Goal: Task Accomplishment & Management: Manage account settings

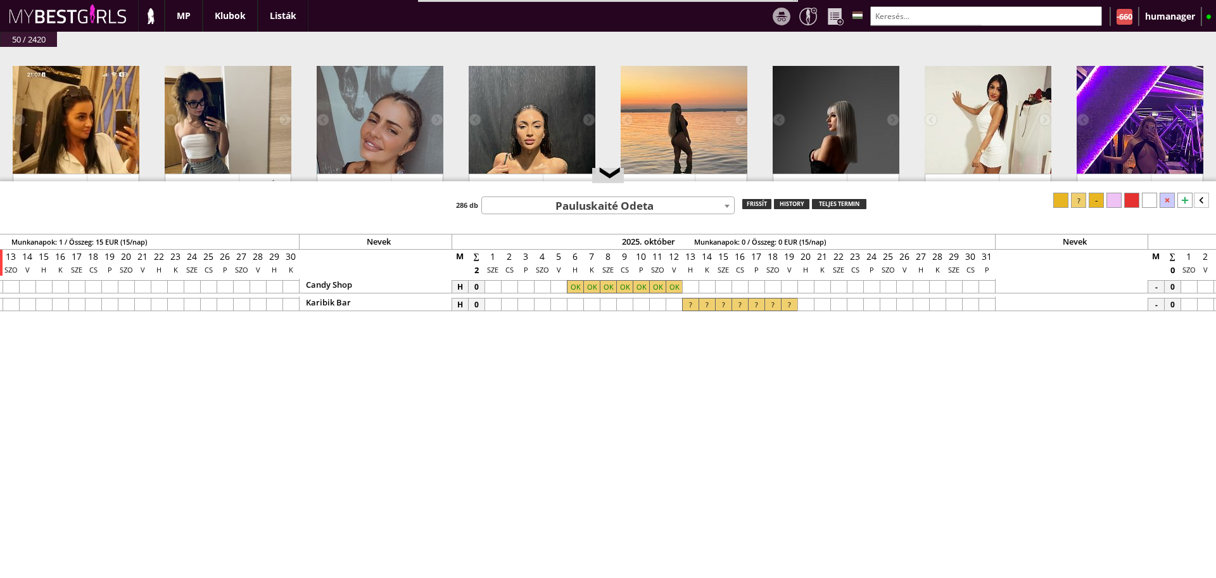
scroll to position [89, 0]
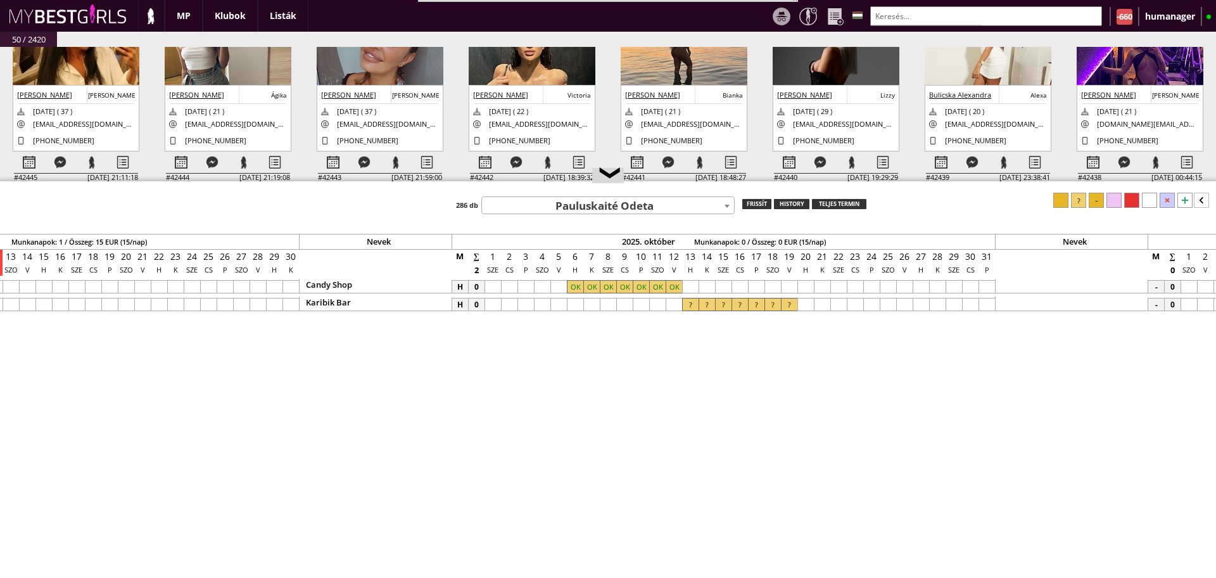
click at [881, 13] on input "text" at bounding box center [986, 16] width 232 height 20
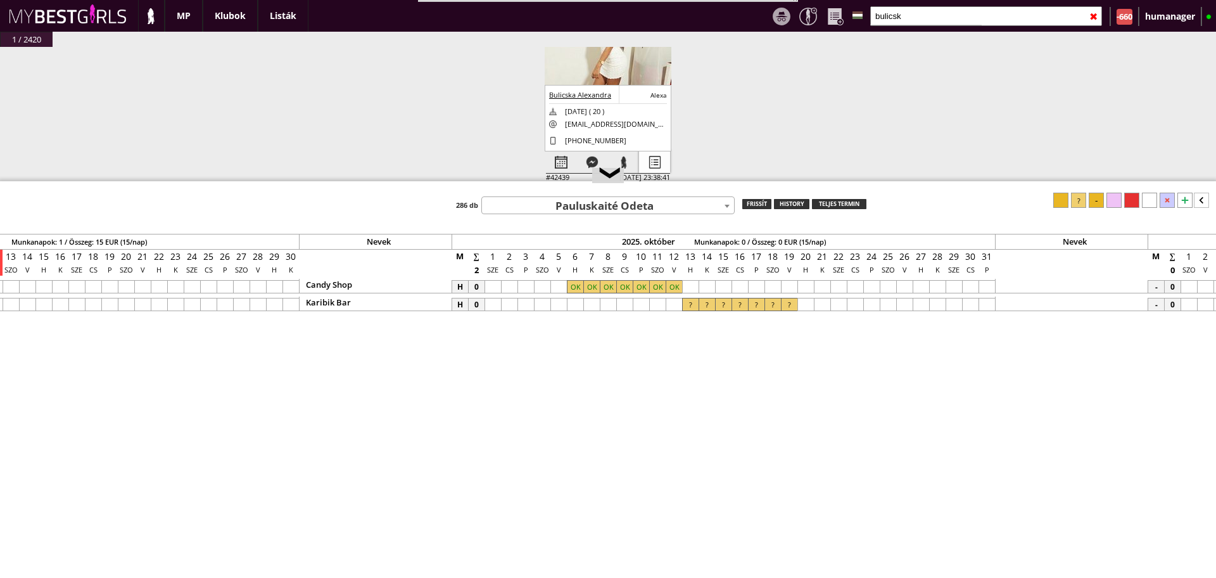
type input "bulicsk"
click at [649, 166] on div at bounding box center [654, 162] width 31 height 22
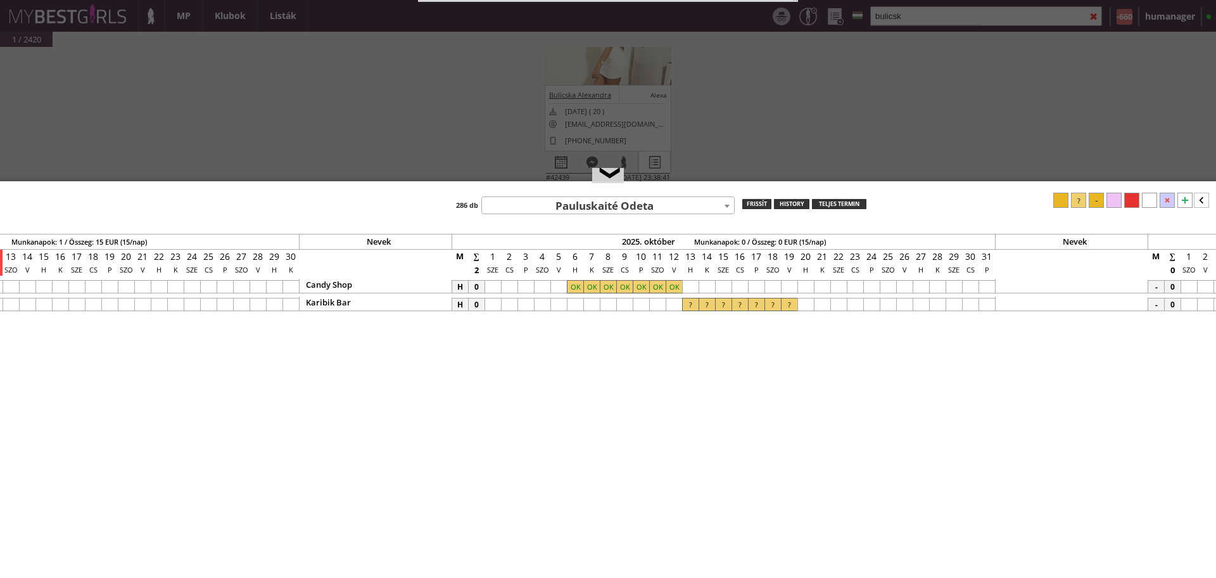
select select "2"
select select "1"
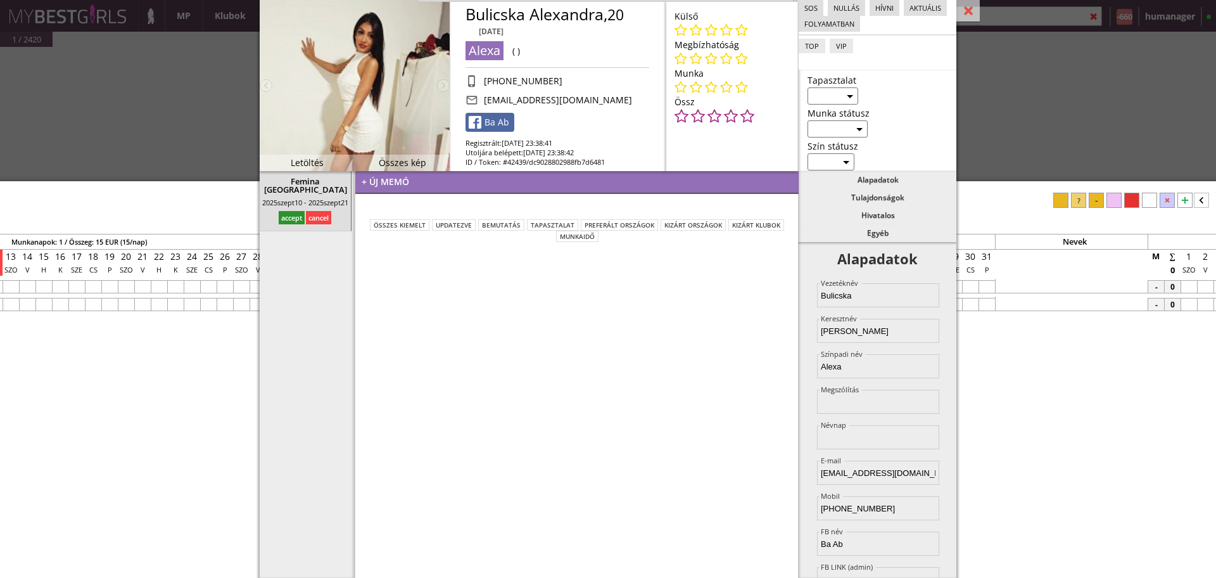
click at [473, 189] on div "+ új memó" at bounding box center [576, 182] width 443 height 23
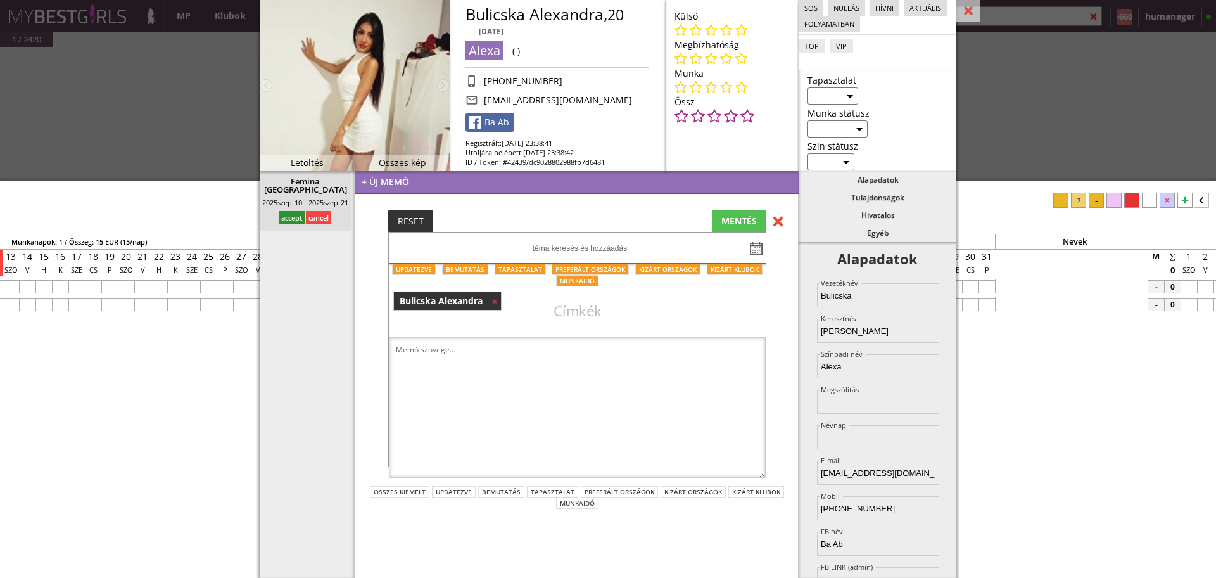
click at [519, 356] on textarea at bounding box center [577, 407] width 377 height 141
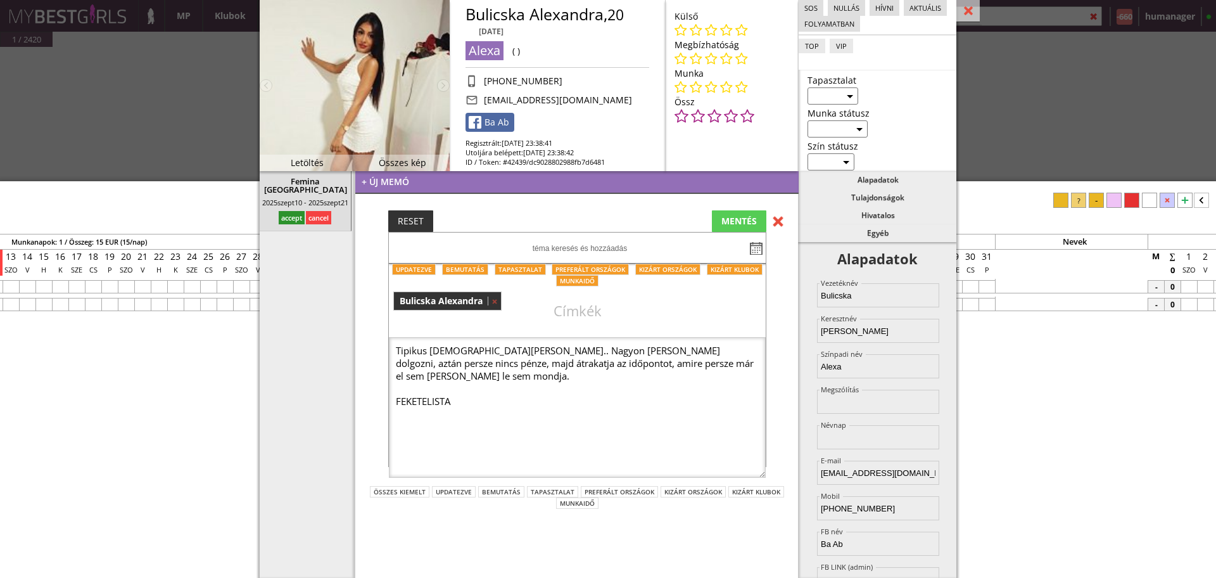
type textarea "Tipikus cigány lány.. Nagyon menne dolgozni, aztán persze nincs pénze, majd átr…"
click at [740, 217] on div "MENTÉS" at bounding box center [739, 221] width 54 height 22
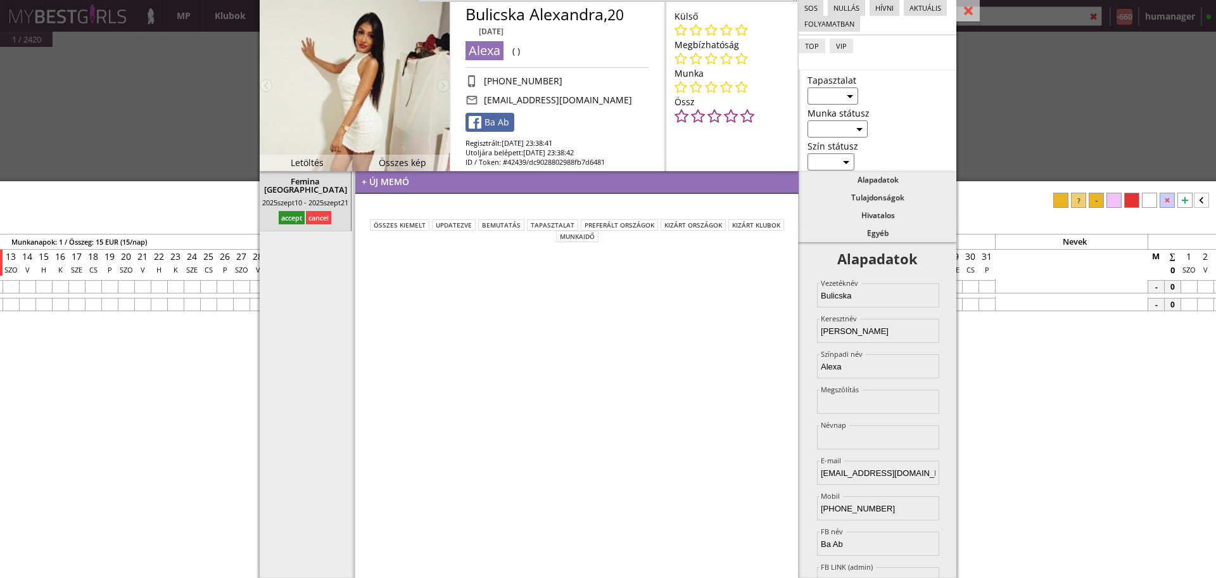
click at [834, 167] on select "sárga piros fekete" at bounding box center [831, 161] width 47 height 17
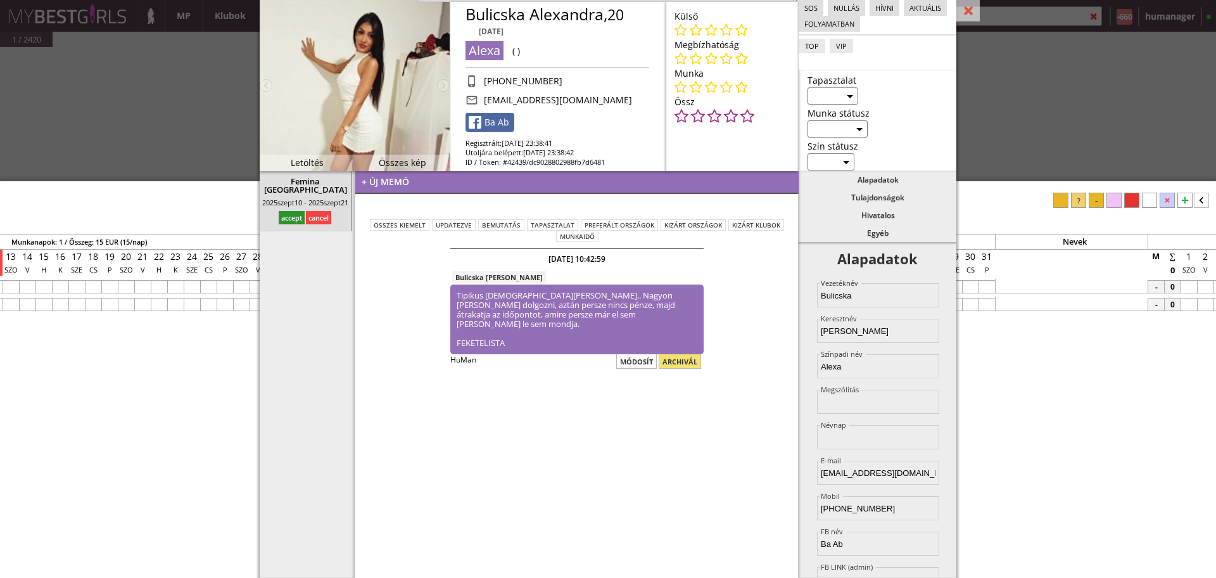
select select "fekete"
click at [808, 153] on select "sárga piros fekete" at bounding box center [831, 161] width 47 height 17
click at [970, 16] on div at bounding box center [967, 11] width 23 height 22
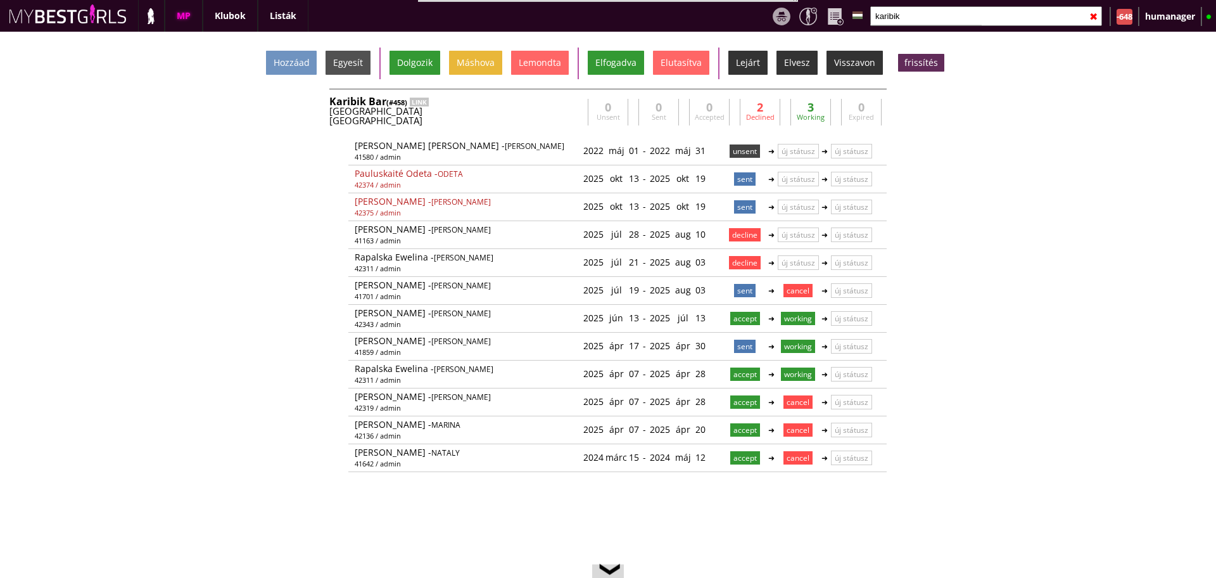
click at [917, 11] on input "karibik" at bounding box center [986, 16] width 232 height 20
type input "karib"
click at [917, 11] on input "karib" at bounding box center [986, 16] width 232 height 20
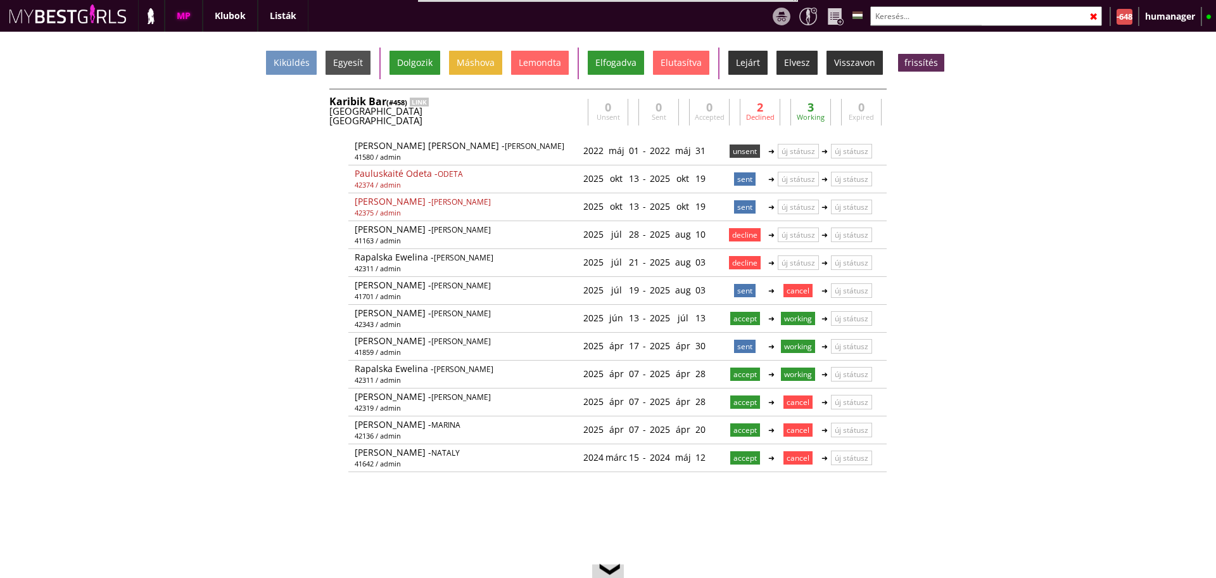
click at [917, 11] on input "text" at bounding box center [986, 16] width 232 height 20
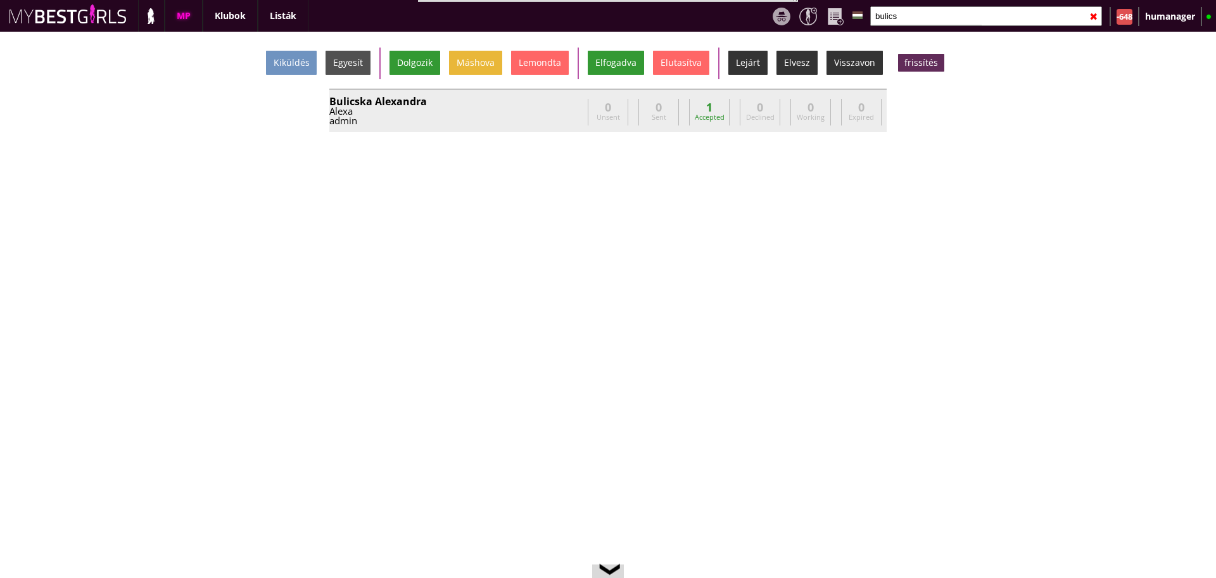
type input "bulics"
click at [464, 104] on div "Bulicska Alexandra" at bounding box center [455, 101] width 253 height 10
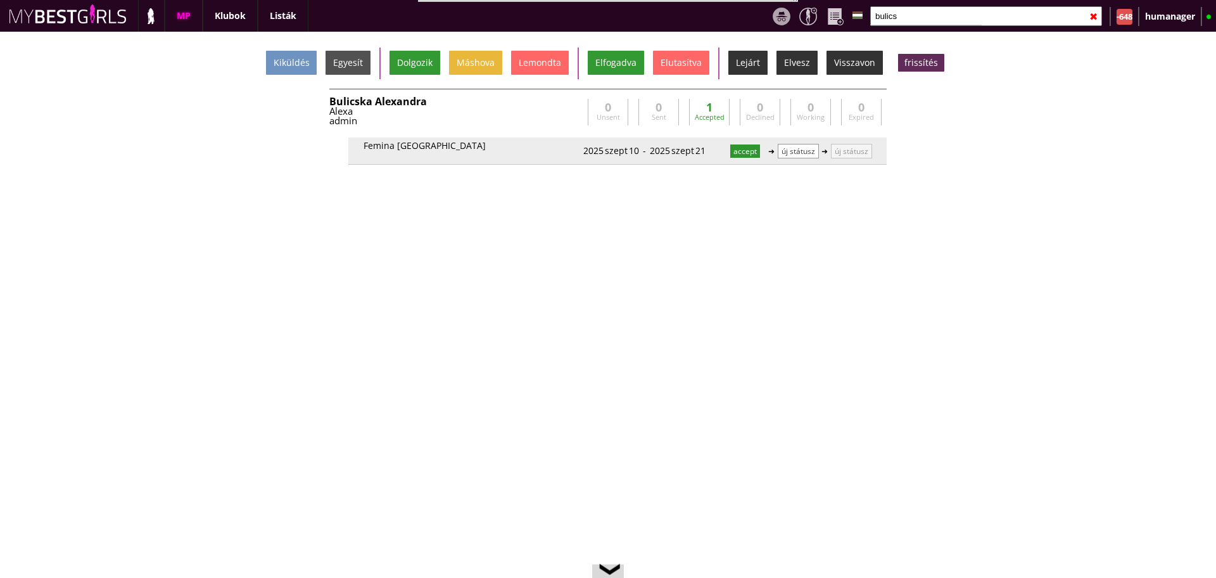
click at [795, 149] on p "új státusz" at bounding box center [798, 151] width 41 height 15
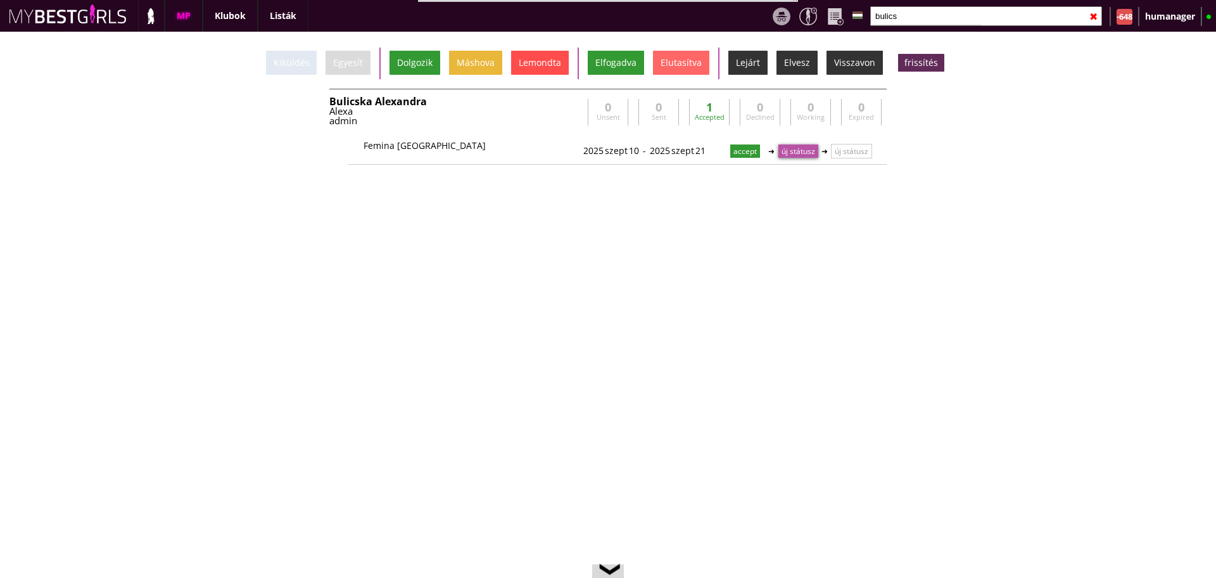
click at [530, 56] on div "Lemondta" at bounding box center [540, 63] width 58 height 24
click at [210, 16] on div "Klubok" at bounding box center [230, 16] width 55 height 32
click at [914, 16] on input "text" at bounding box center [986, 16] width 232 height 20
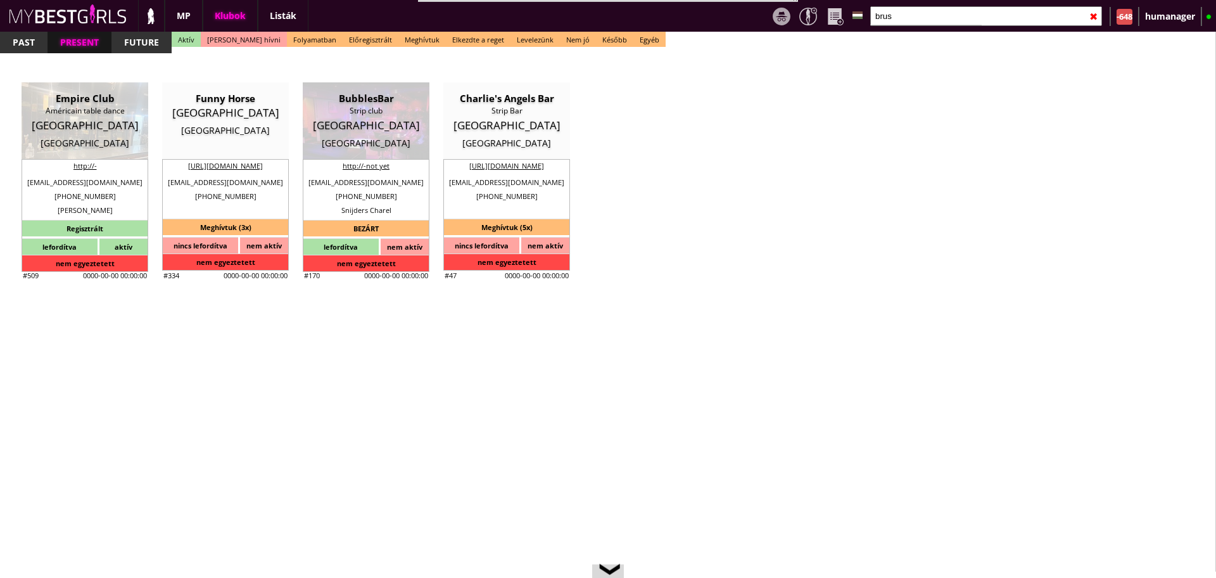
type input "brus"
click at [894, 20] on input "brus" at bounding box center [986, 16] width 232 height 20
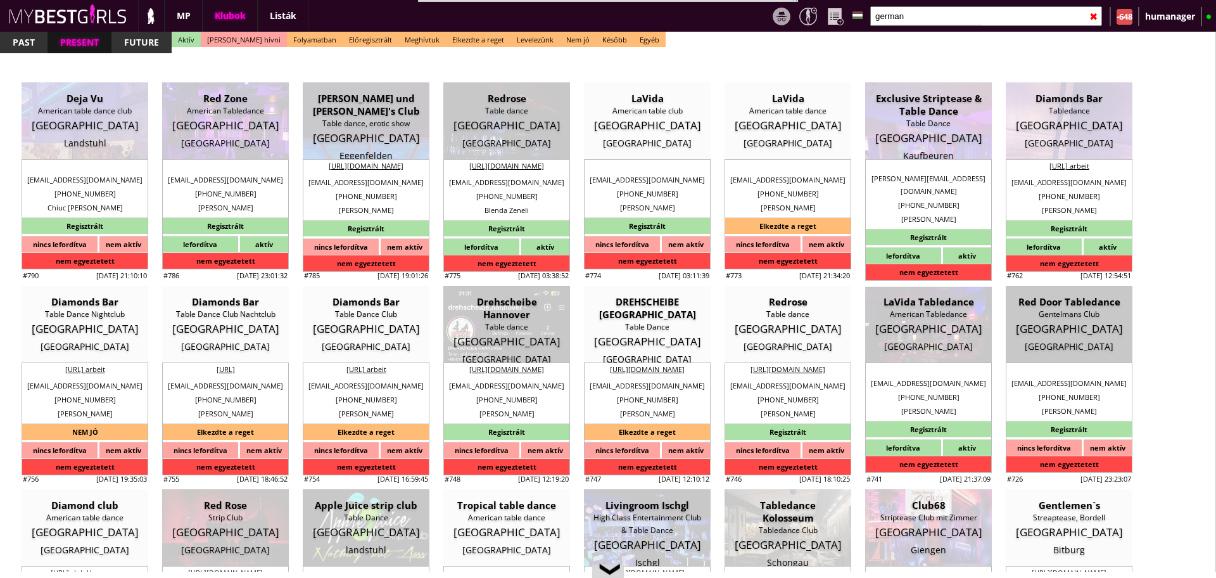
type input "germany"
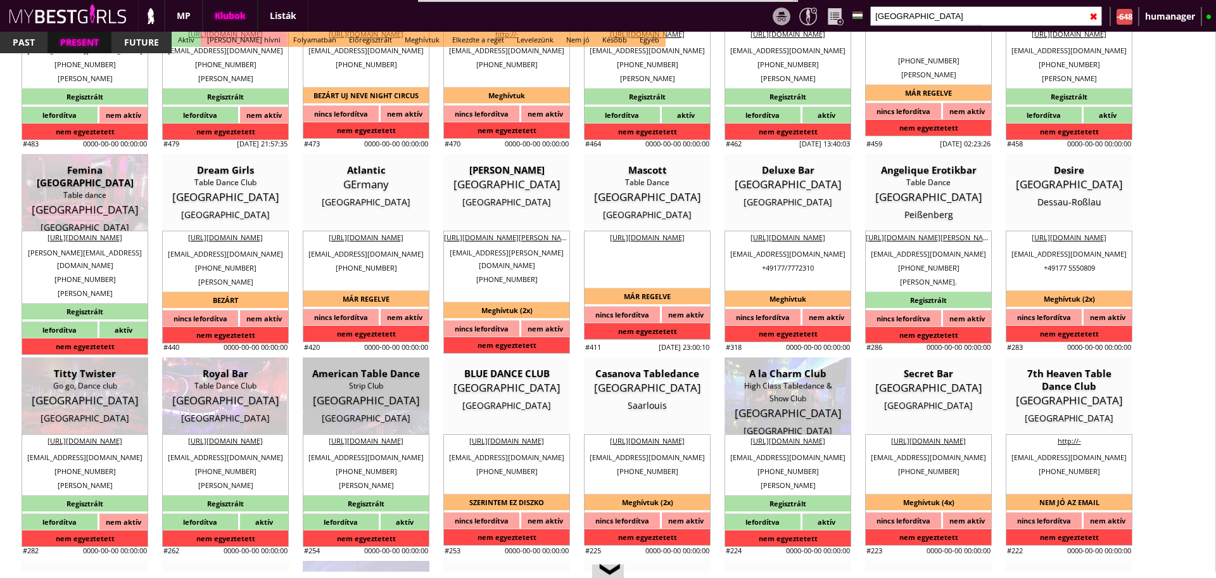
scroll to position [1722, 0]
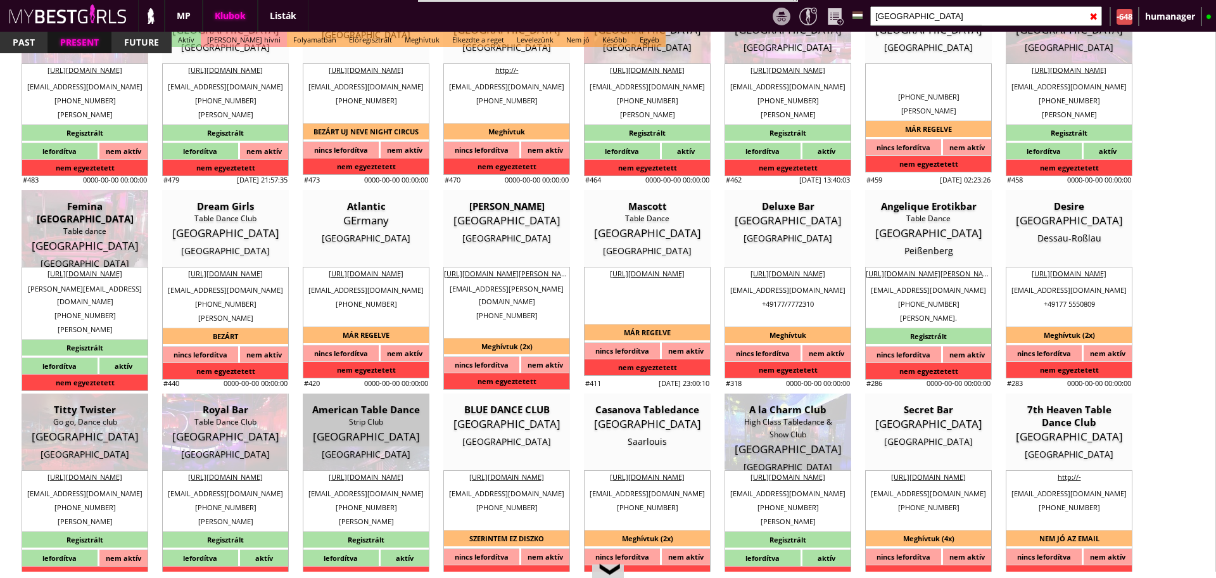
click at [936, 19] on input "germany" at bounding box center [986, 16] width 232 height 20
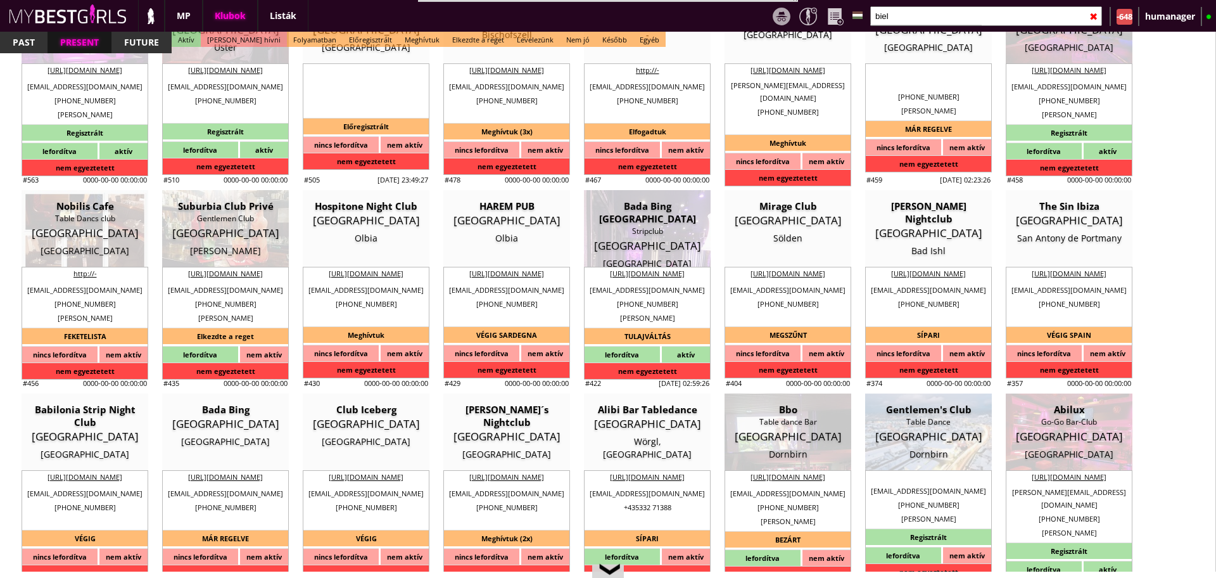
scroll to position [0, 0]
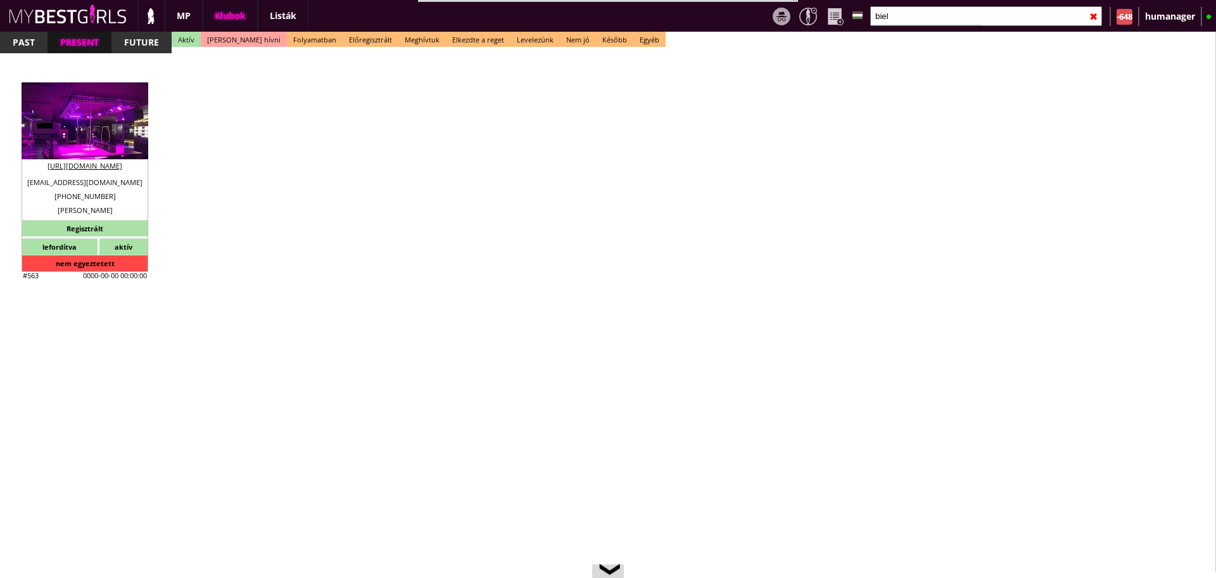
type input "biel"
click at [110, 141] on div "[GEOGRAPHIC_DATA]" at bounding box center [85, 143] width 108 height 13
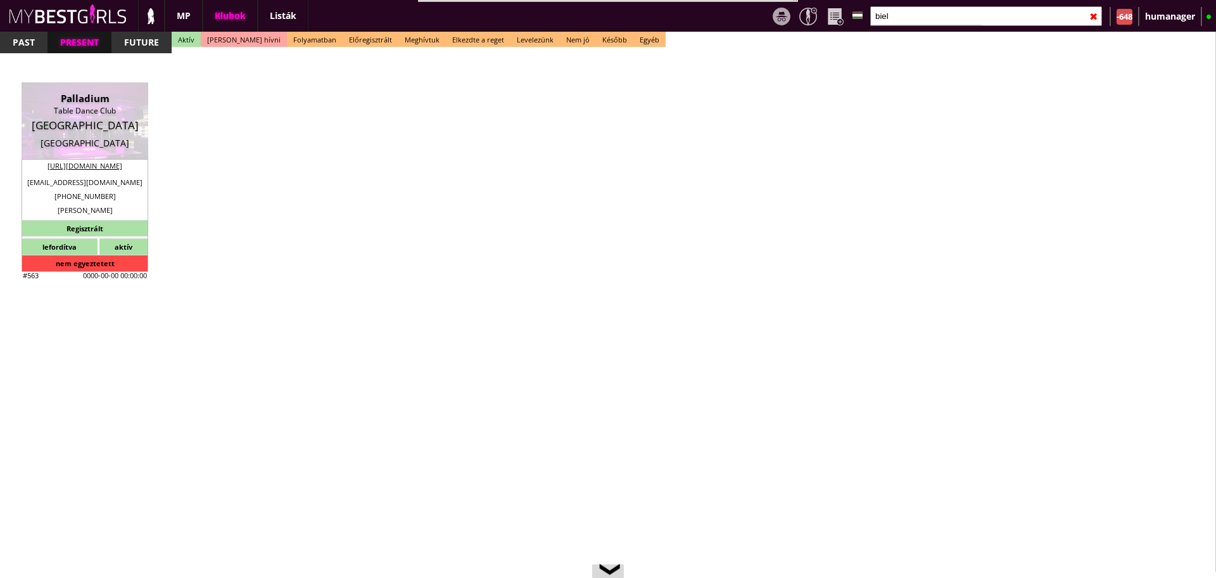
type input "[GEOGRAPHIC_DATA]"
type textarea "2022.08.07 Bialek Agata: - VISSZA AKARTÁK HÍVNI ÜGYNÖKSÉG NÉLKÜL I would like t…"
select select "reg"
type input "15.00"
type input "EUR"
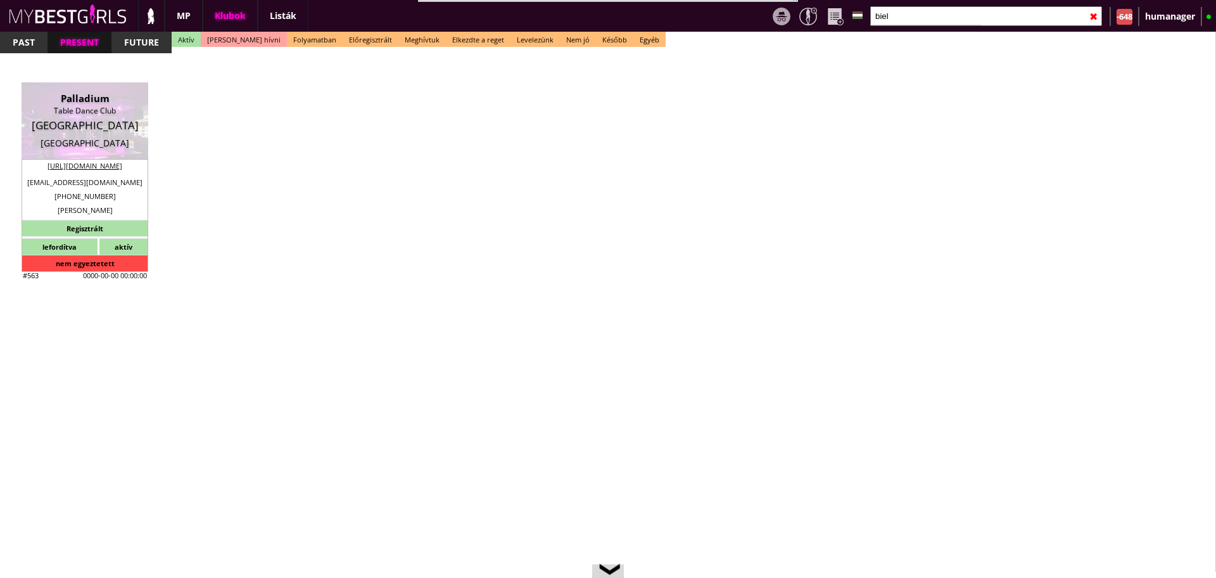
type input "Palladium"
type input "Table Dance Club"
type input "33602"
type input "Feilenstrasse 31"
type input "49"
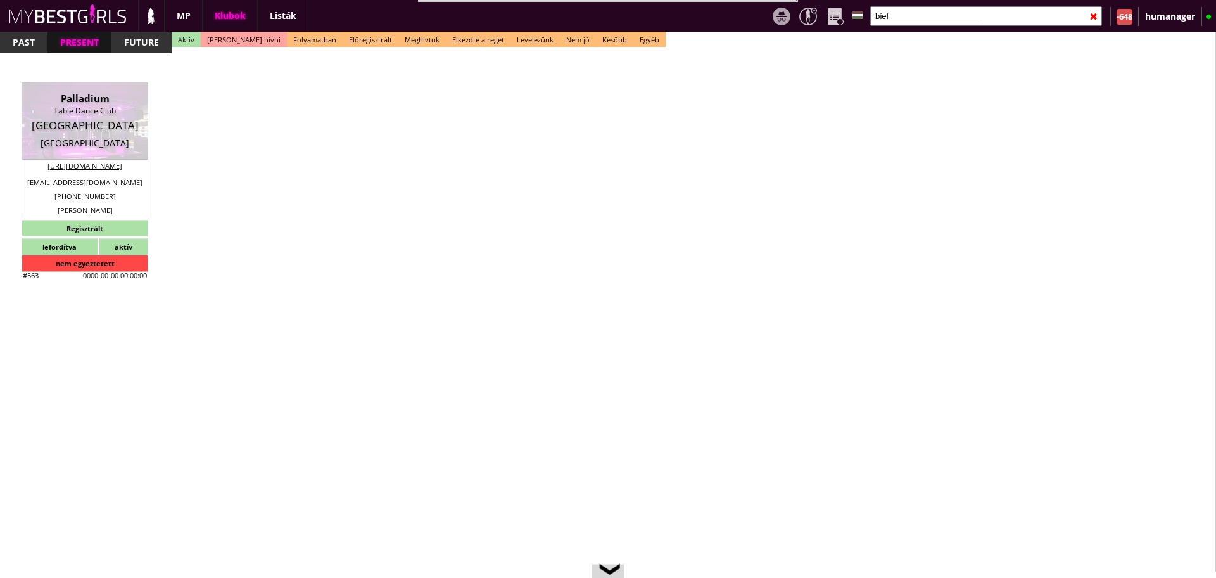
type input "521 772 520 01"
type input "+49521 772 520 01"
type input "[EMAIL_ADDRESS][DOMAIN_NAME]"
type input "[URL][DOMAIN_NAME]"
type textarea "Palladium GmbH DE325582919 33602 Bielefeld Feilenstrasse 31"
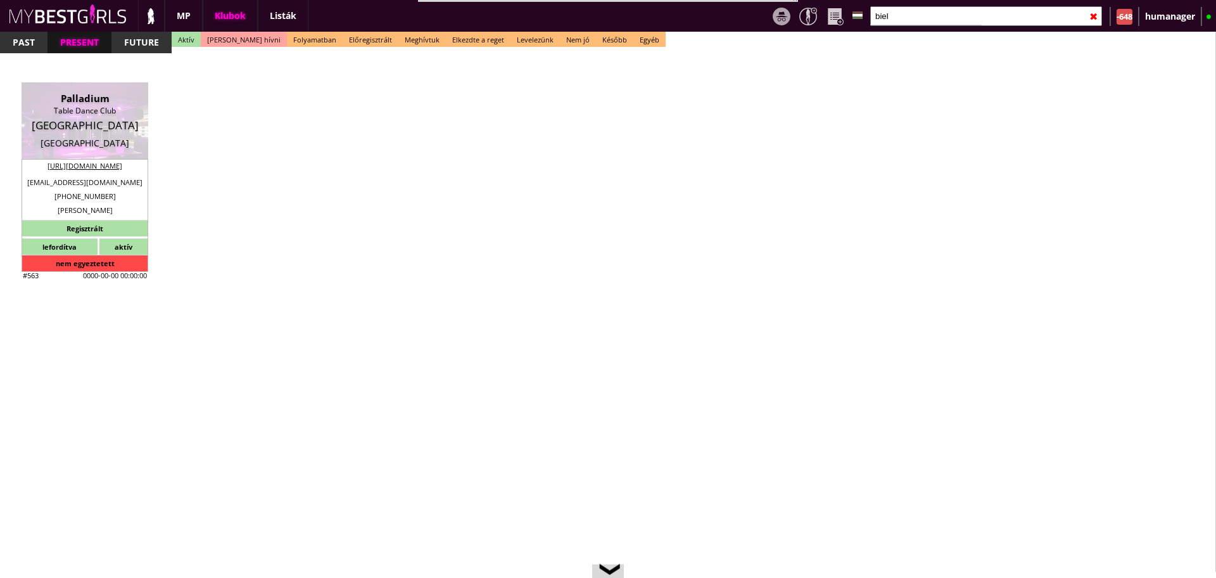
type input "Palladium GmbH"
type input "DE325582919"
type input "33602"
type input "[GEOGRAPHIC_DATA]"
type input "Feilenstrasse 31"
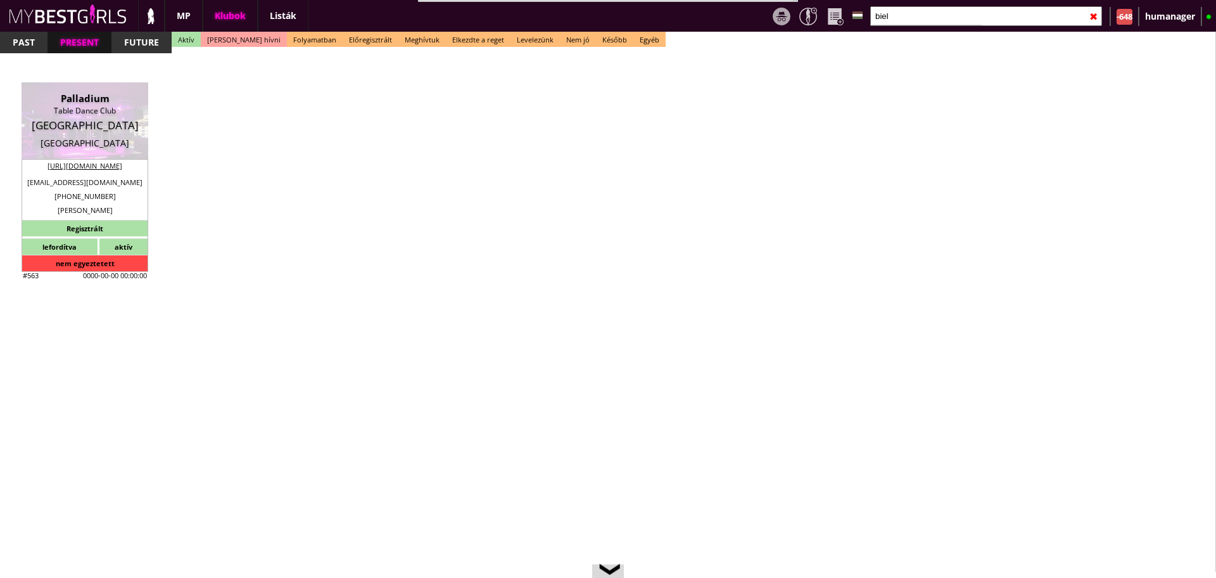
type input "Theodor"
type input "Riedel"
type input "49"
type input "17684646350"
type input "[EMAIL_ADDRESS][DOMAIN_NAME]"
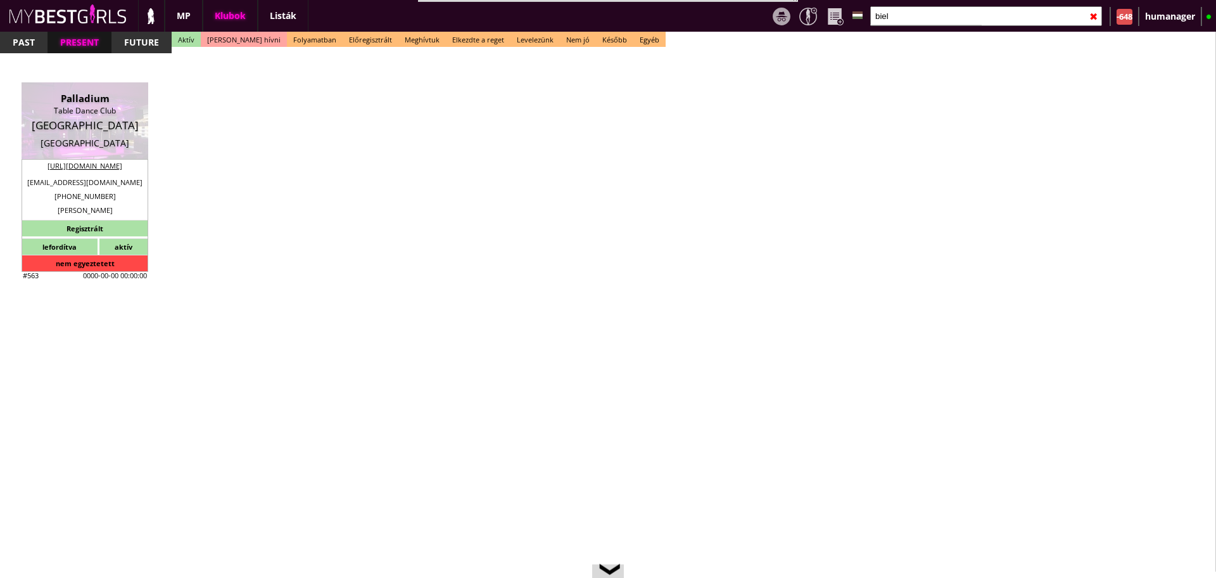
type input "6"
type input "2"
type input "1"
select select "months"
type input "2"
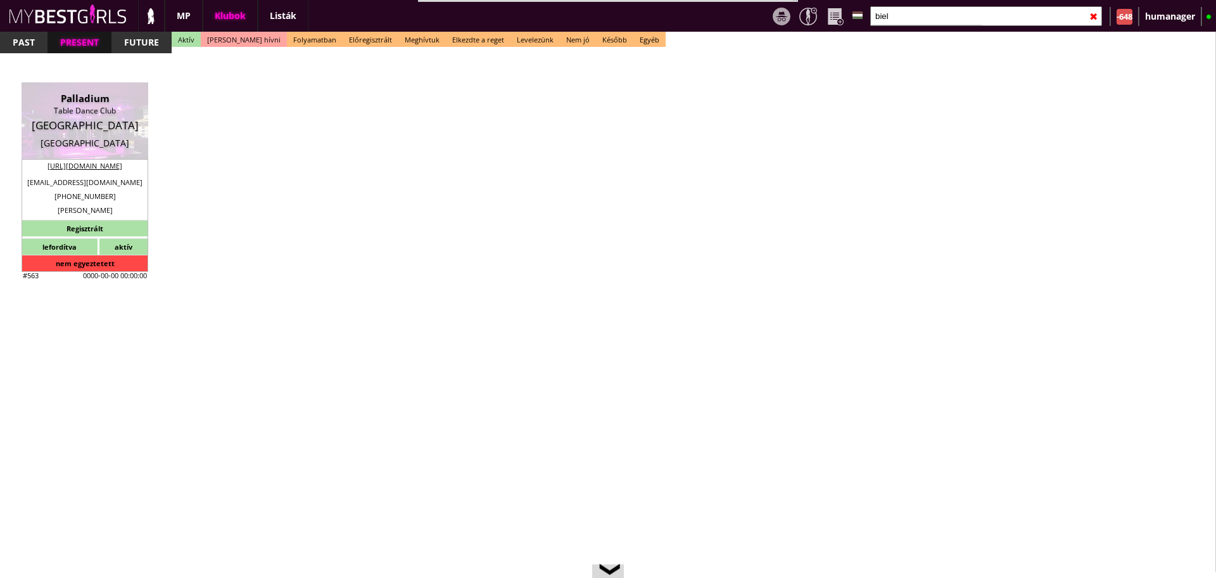
select select "weeks"
select select "0"
type input "0.00"
type input "2"
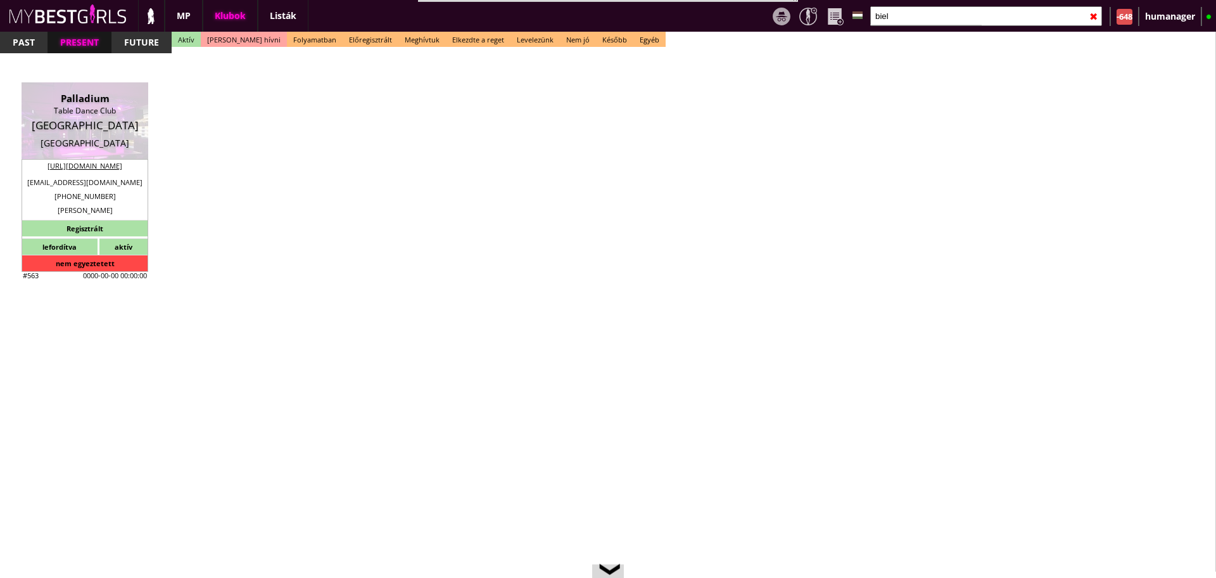
checkbox input "true"
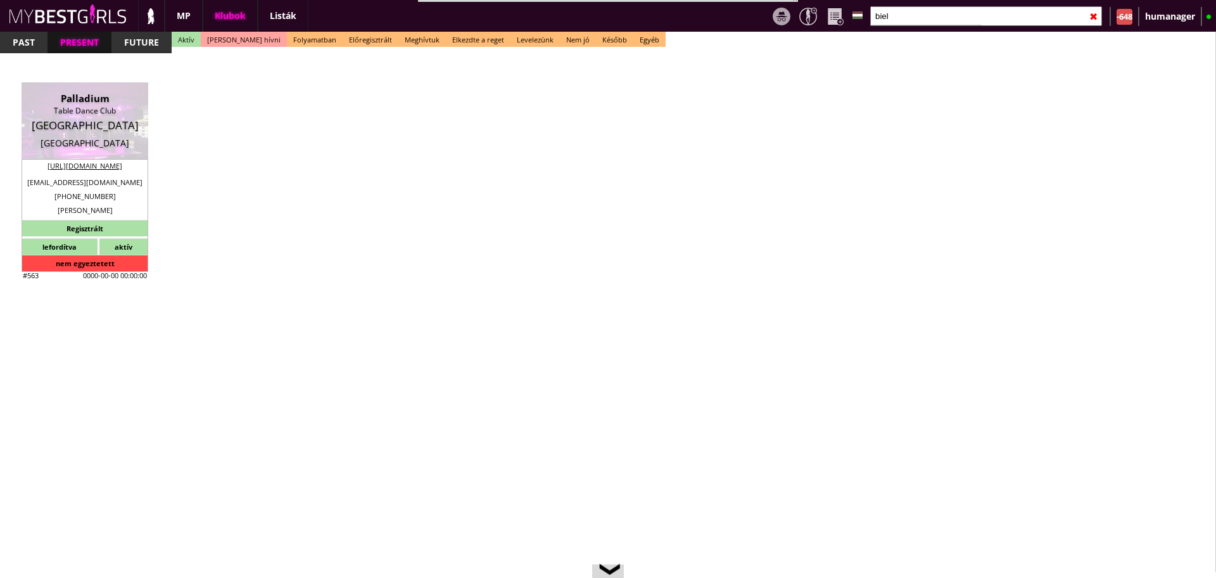
checkbox input "true"
type input "5"
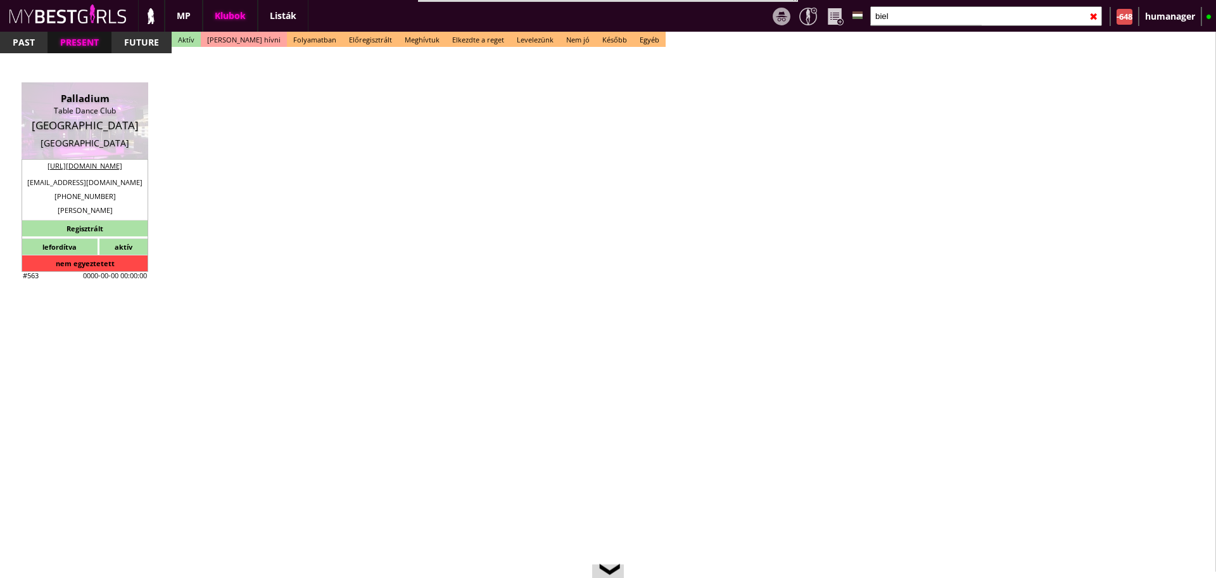
checkbox input "true"
type input "6"
type input "2"
type input "1000"
type input "40.00"
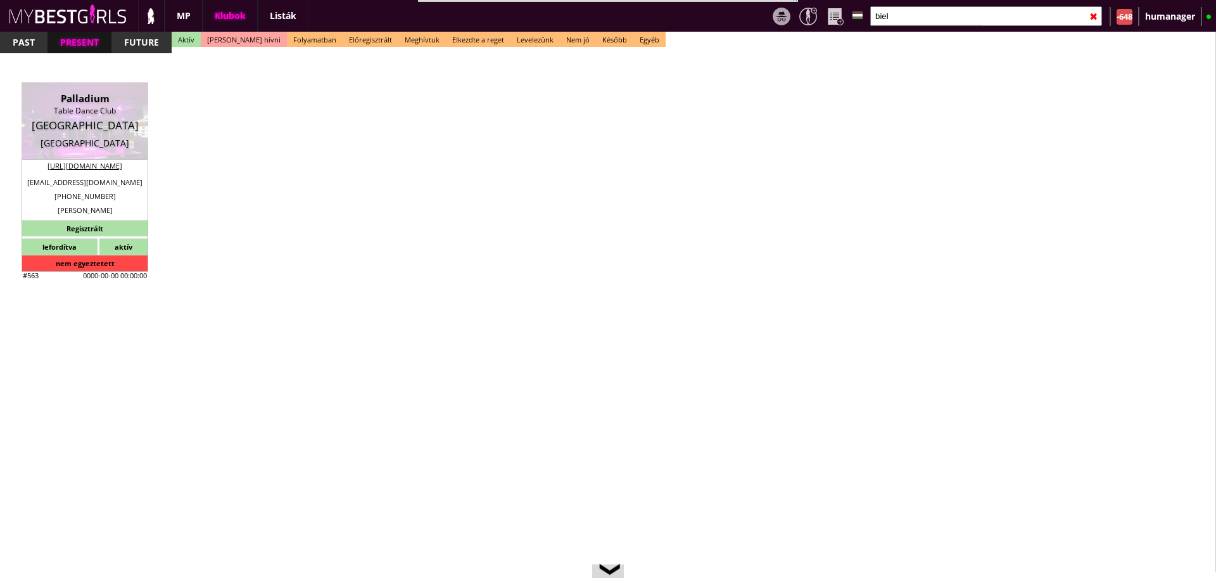
type input "0.00"
select select "last day"
checkbox input "true"
type input "50%"
checkbox input "true"
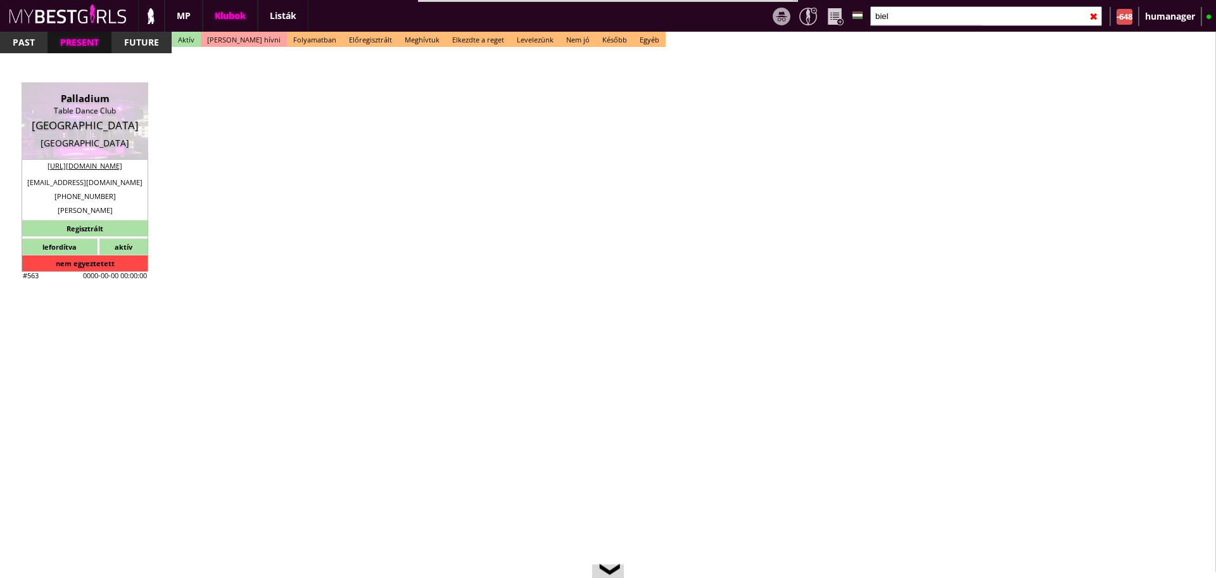
type input "40"
type input "20"
checkbox input "true"
type input "50"
type input "25"
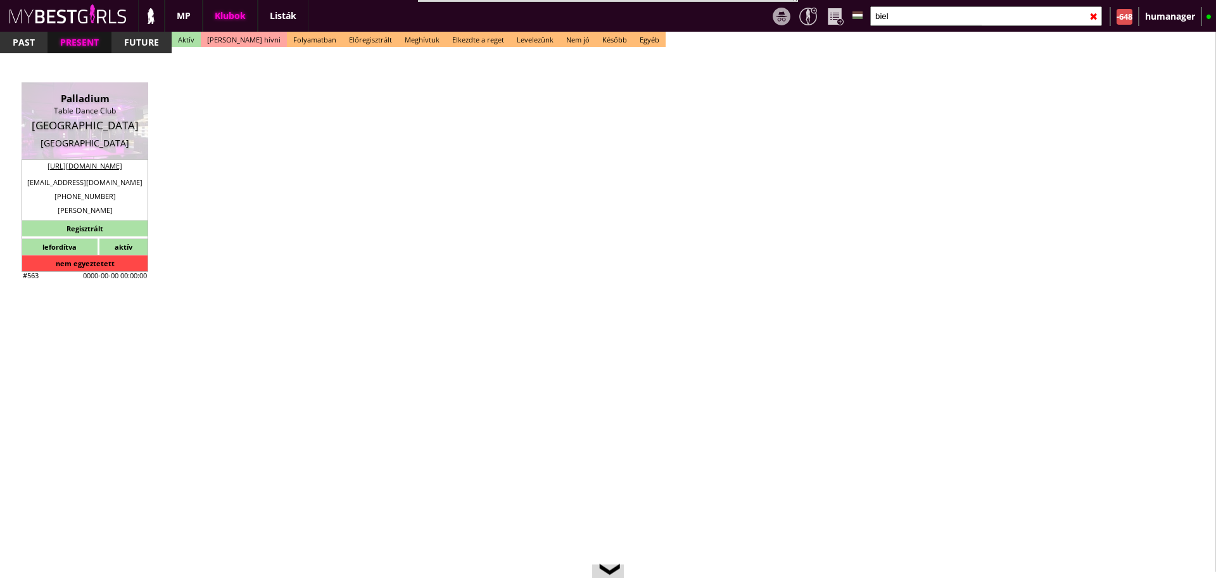
checkbox input "true"
type input "36"
type input "400"
type input "30"
select select "[EMAIL_ADDRESS][DOMAIN_NAME]"
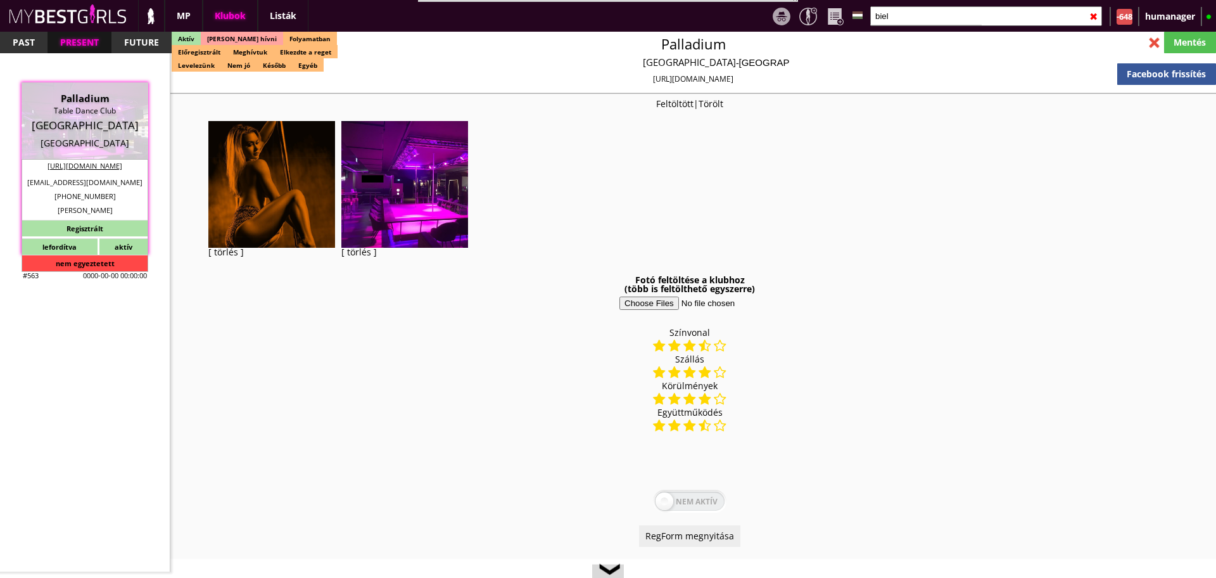
checkbox input "true"
type input "KIváló klub Észak Nyugat Németországban"
type input "Németországi table dance klub - 40 EUR FIX/nap"
type input "Stage dance, private dance, italkonzumálás"
type textarea "Country: Germany Club type: Table dance Work type: Stage topless show, private …"
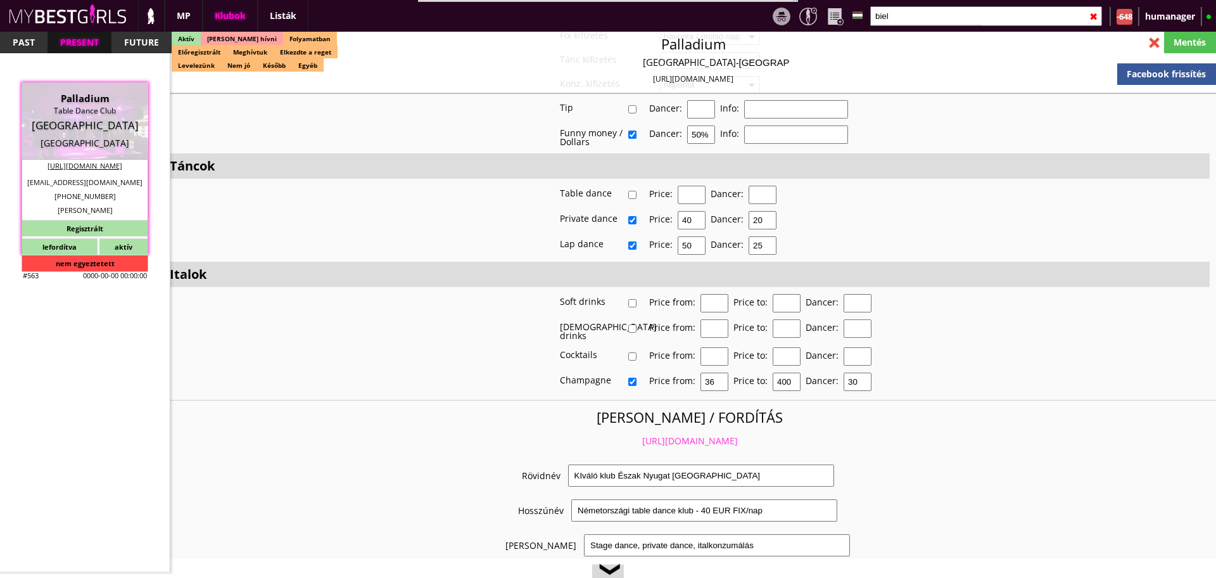
scroll to position [2293, 0]
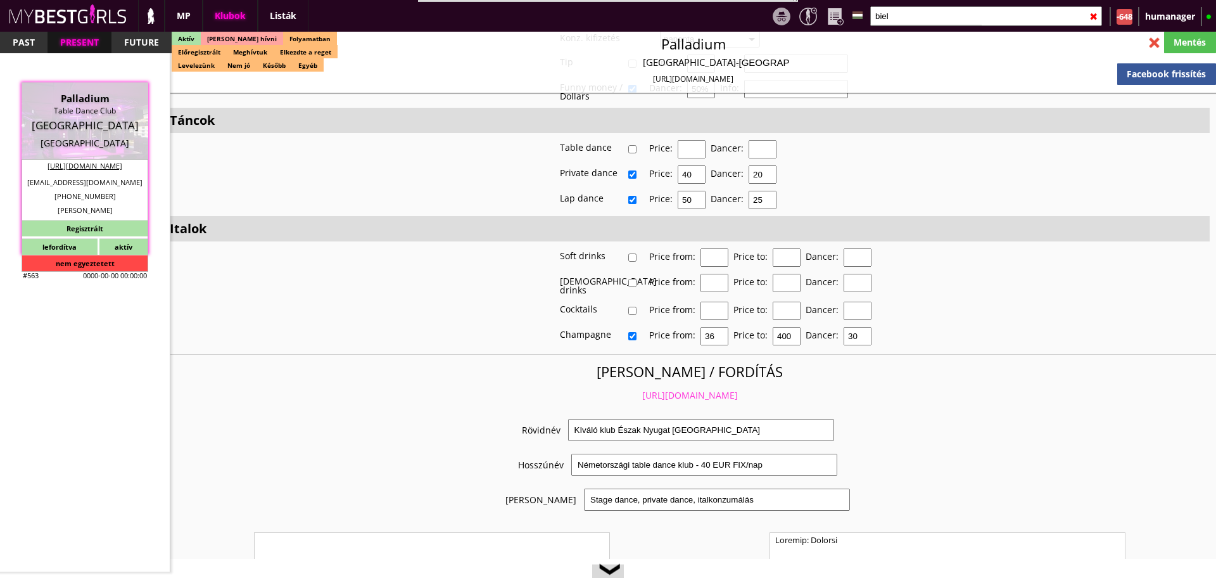
click at [642, 389] on link "https://mybestgirls.com/kivalo-klub-eszak-nyugat-nemetorszagban" at bounding box center [690, 395] width 96 height 12
click at [1150, 49] on div at bounding box center [1154, 43] width 22 height 22
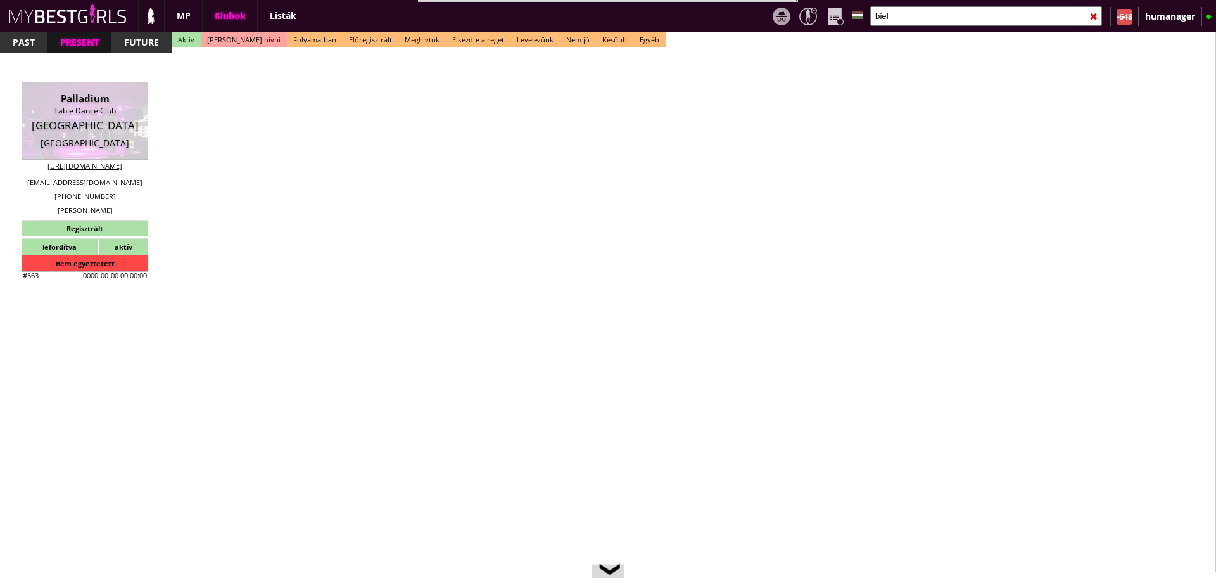
click at [954, 20] on input "biel" at bounding box center [986, 16] width 232 height 20
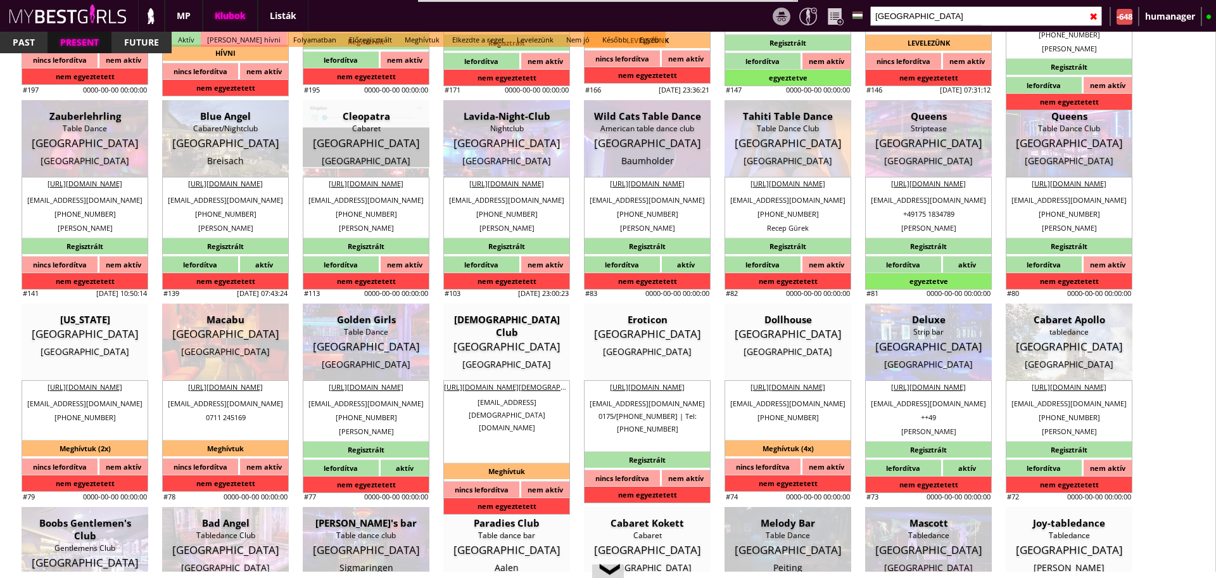
scroll to position [3030, 0]
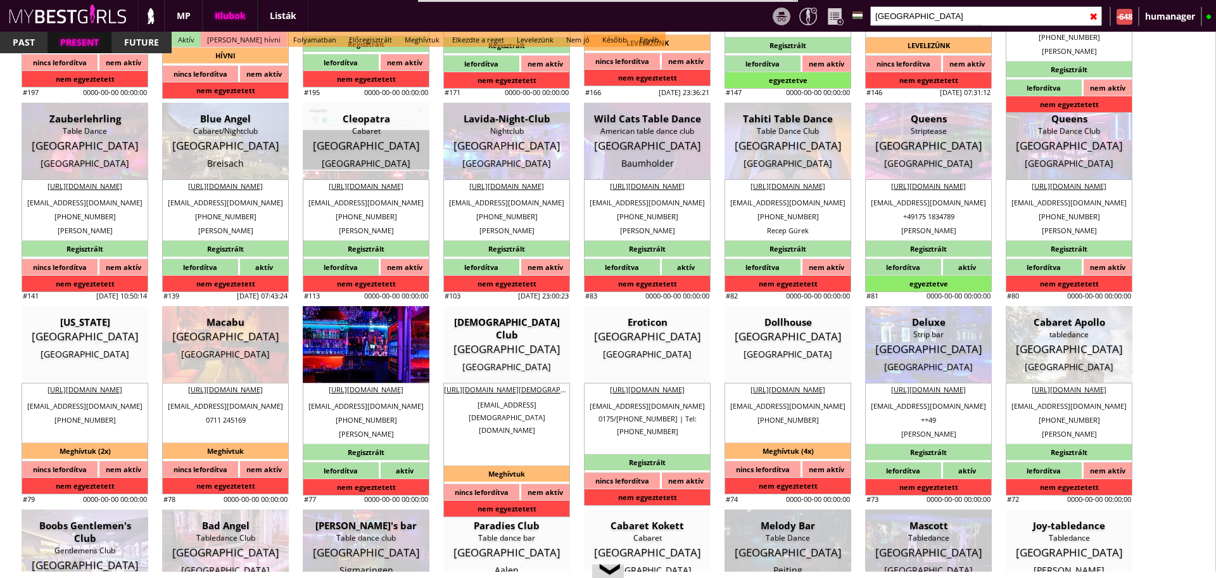
type input "germany"
click at [360, 329] on div "Table Dance" at bounding box center [366, 334] width 108 height 13
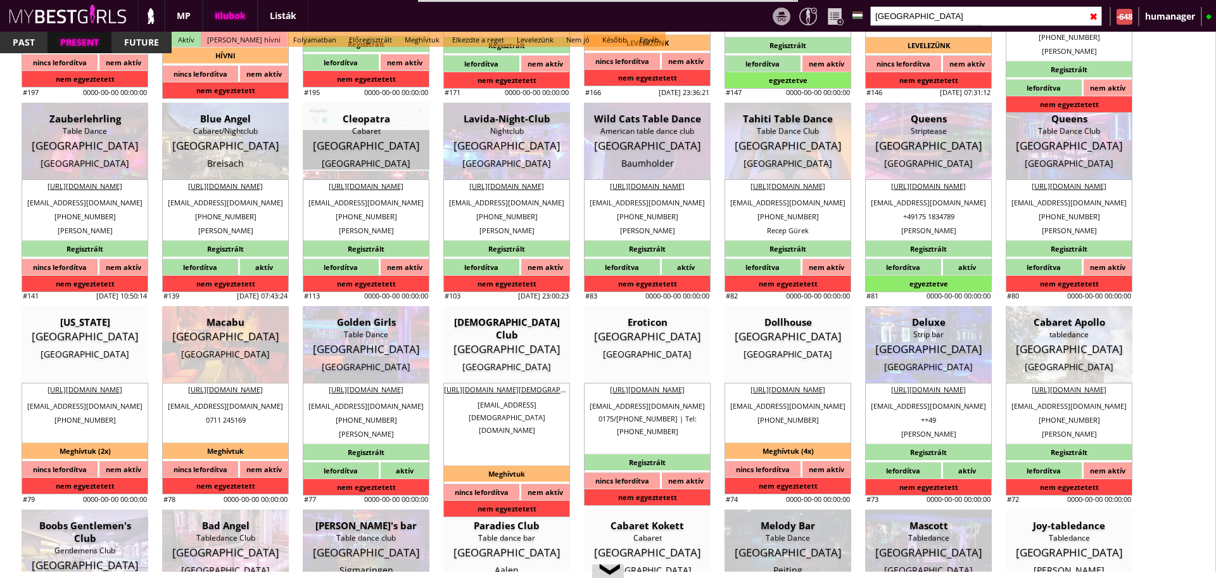
type input "[GEOGRAPHIC_DATA]"
checkbox input "false"
type textarea "2022.10. Notte Edelle: We just go from ausburg because the apartment was absolu…"
type textarea "Herzlich willkommen in Augsburgs einzigem Tabledance Club "Golden Girls". Tägli…"
type input "15.00"
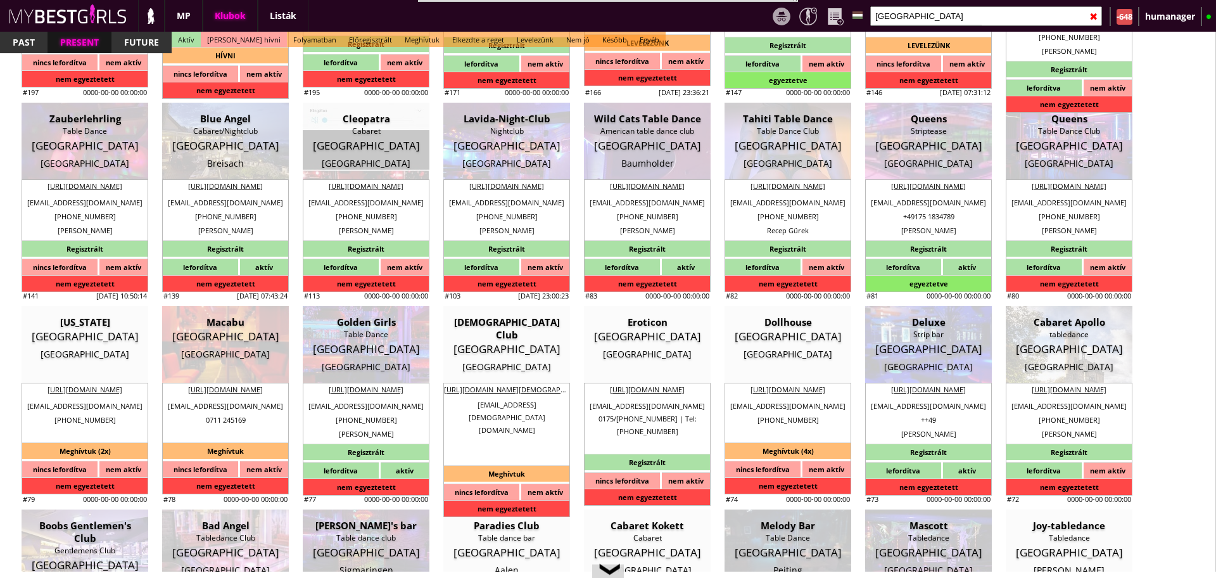
type input "EUR"
type input "Golden Girls"
type input "Table Dance"
type input "86150"
type input "Bahnhofstraße 17"
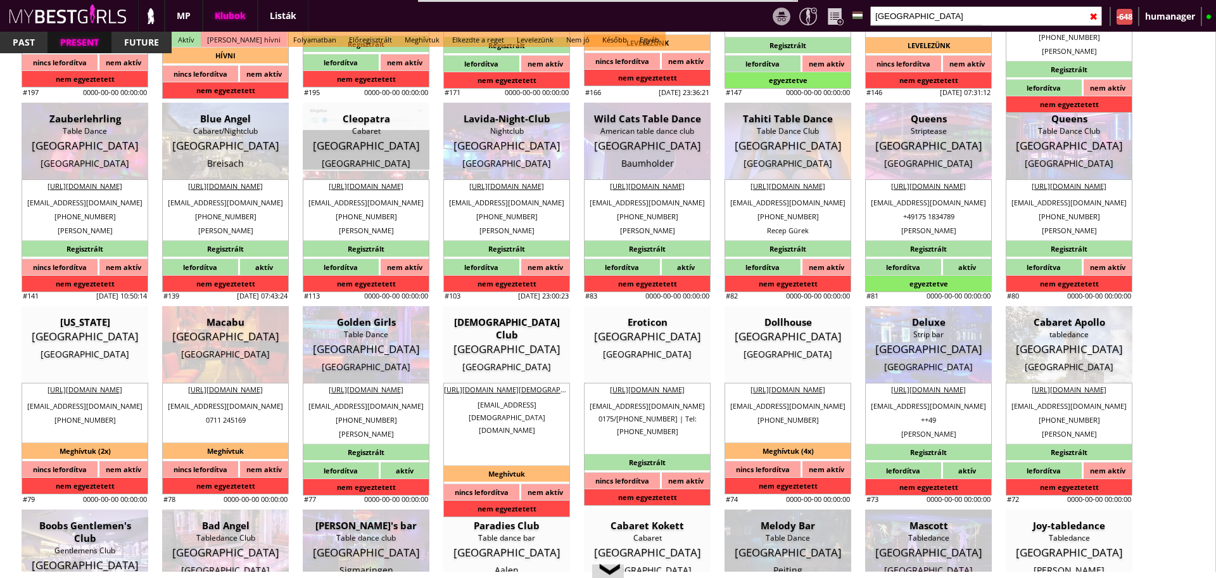
type input "49"
type input "170 42 64 094"
type input "01704264094"
type input "[EMAIL_ADDRESS][DOMAIN_NAME]"
type input "[URL][DOMAIN_NAME]"
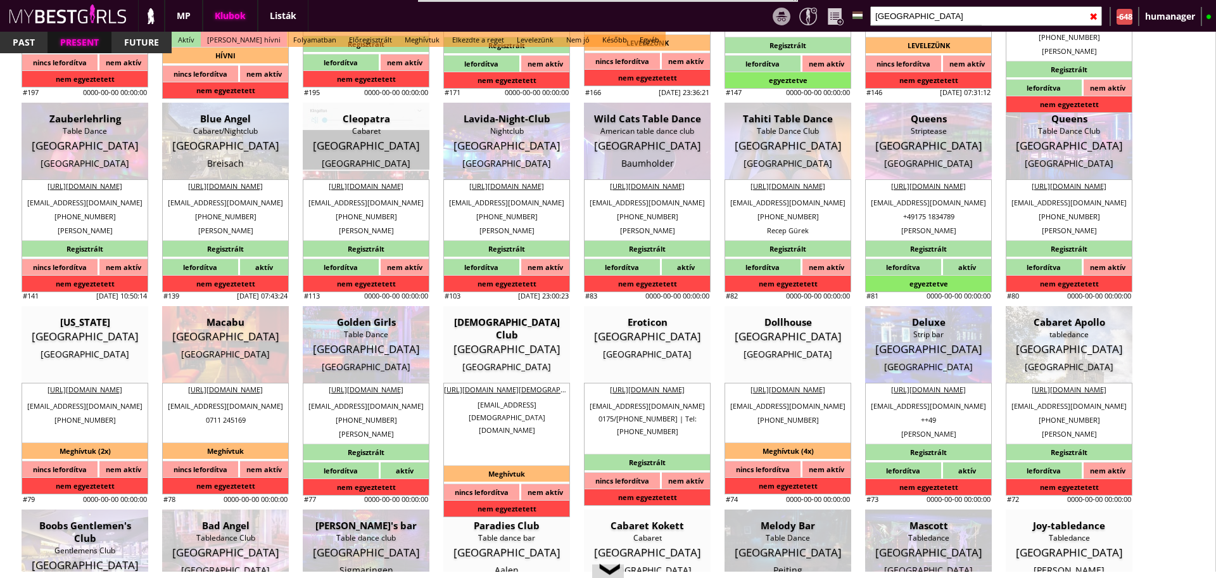
type textarea "GOLDEN GIRLS TABLEDANCE DE235210094 86150 Augsburg Bahnhofstraße 17"
type input "GOLDEN GIRLS TABLEDANCE"
type input "DE235210094"
type input "86150"
type input "[GEOGRAPHIC_DATA]"
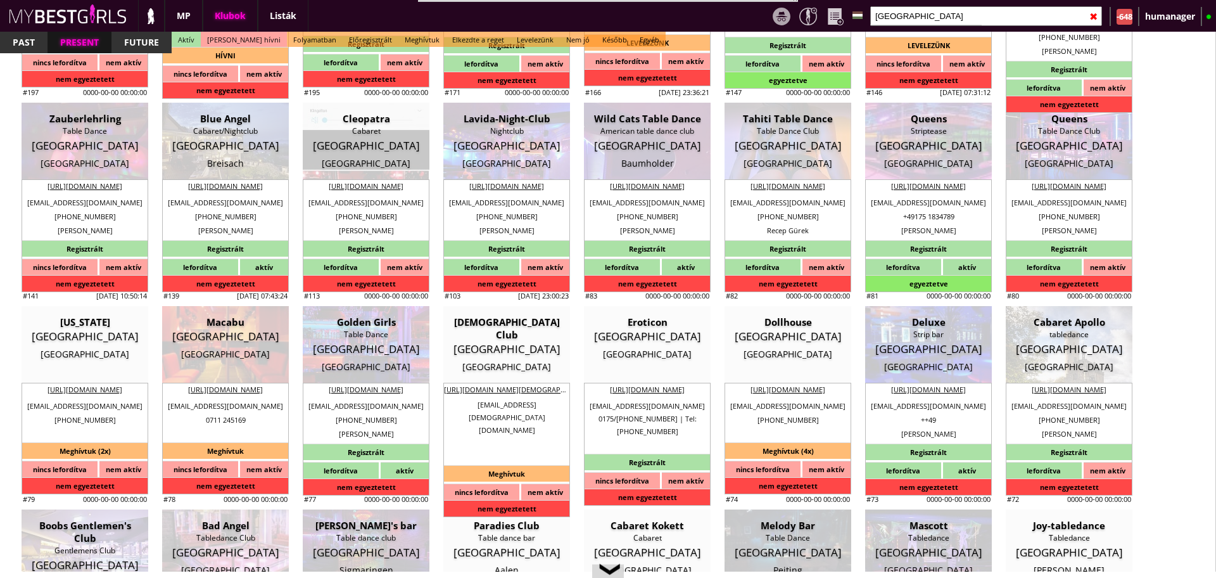
type input "Bahnhofstraße 17"
type input "Bülent"
type input "Akgüc"
type input "49"
type input "170 4264094"
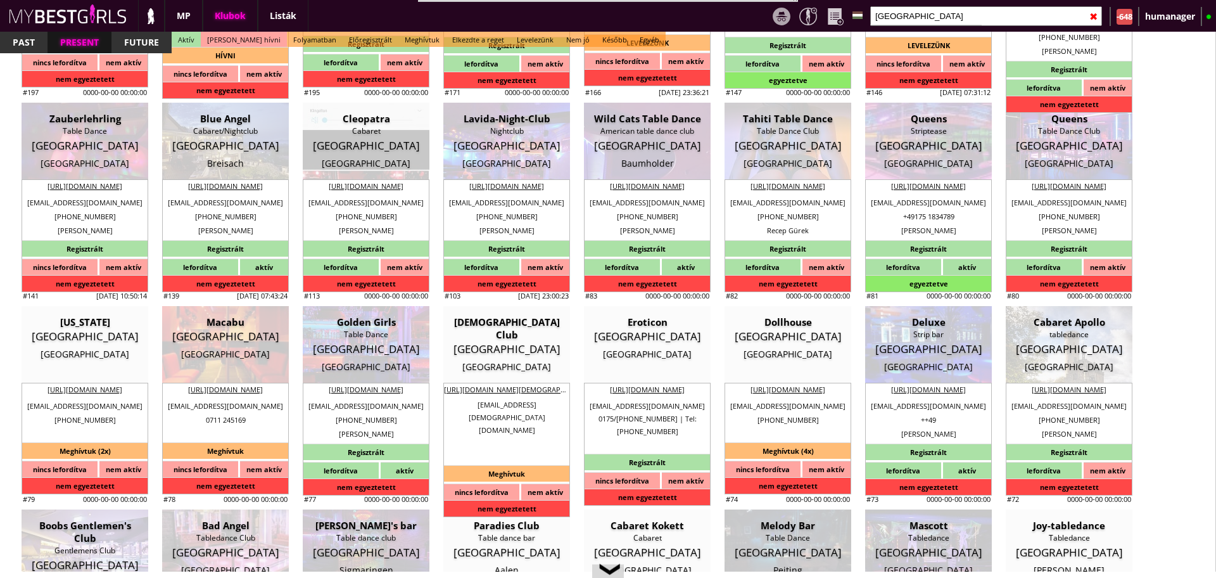
type input "[EMAIL_ADDRESS][DOMAIN_NAME]"
type input "Johannes"
type input "49"
type input "170 4264094"
type input "[EMAIL_ADDRESS][DOMAIN_NAME]"
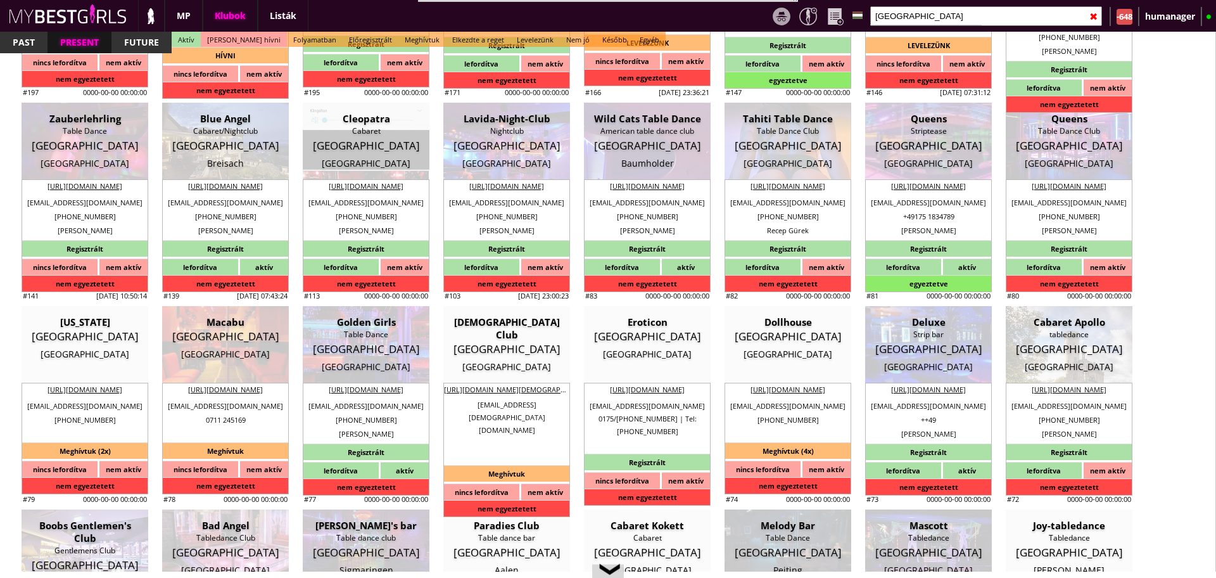
type input "8"
type input "2"
type input "1"
type input "2"
select select "room"
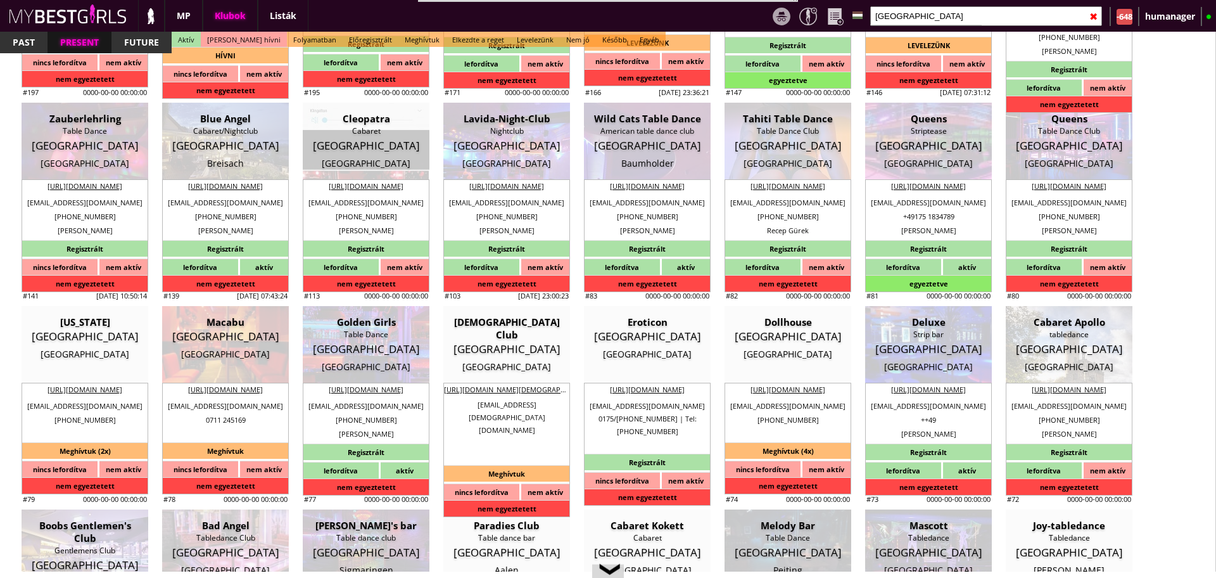
type input "0.00"
type input "2-3"
checkbox input "false"
checkbox input "true"
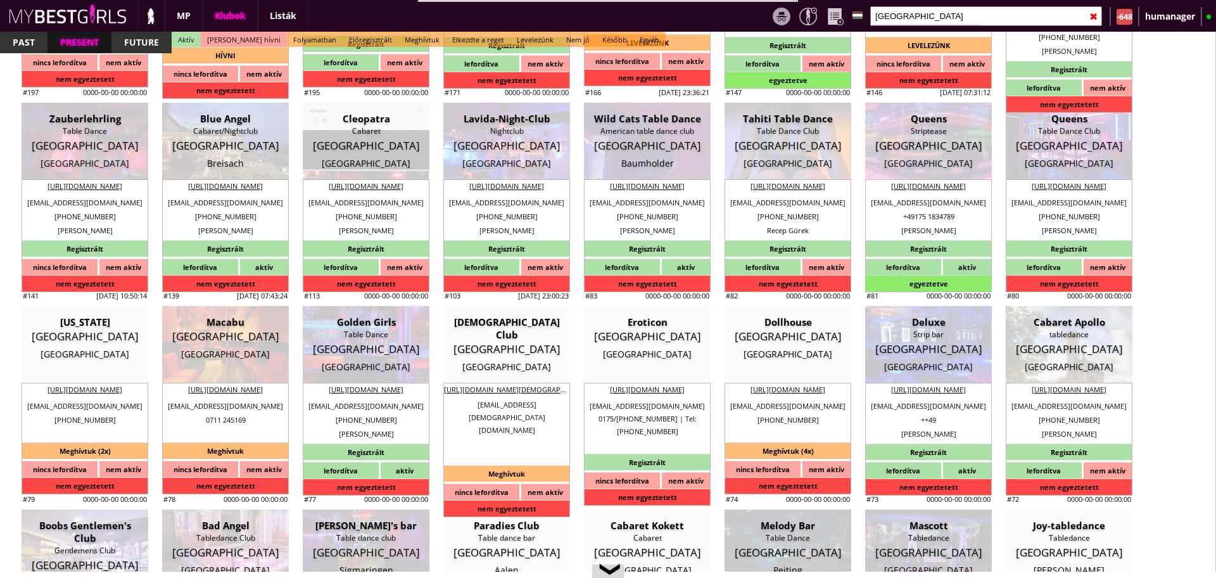
checkbox input "true"
checkbox input "false"
checkbox input "true"
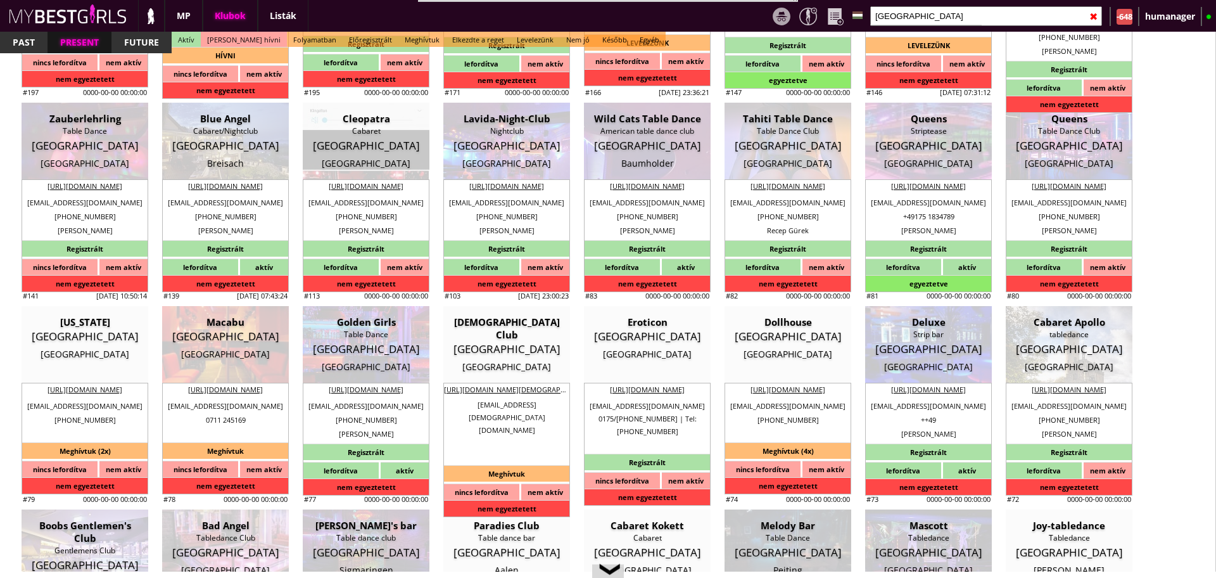
checkbox input "true"
type input "5"
checkbox input "true"
type input "6-8"
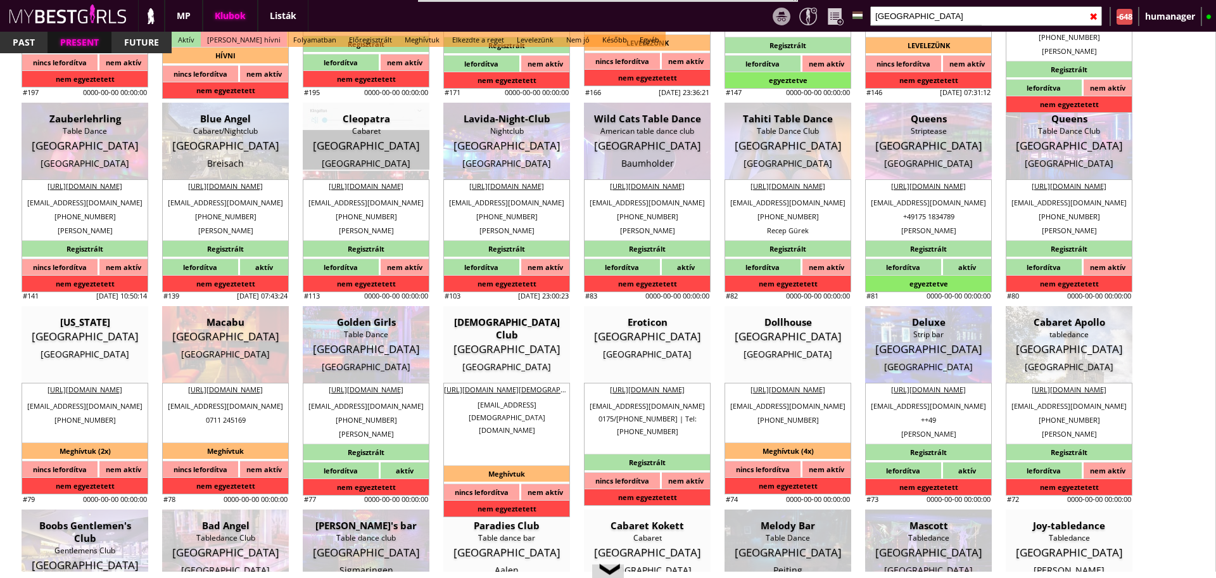
type input "2"
type input "1000"
type input "50.00"
select select "daily"
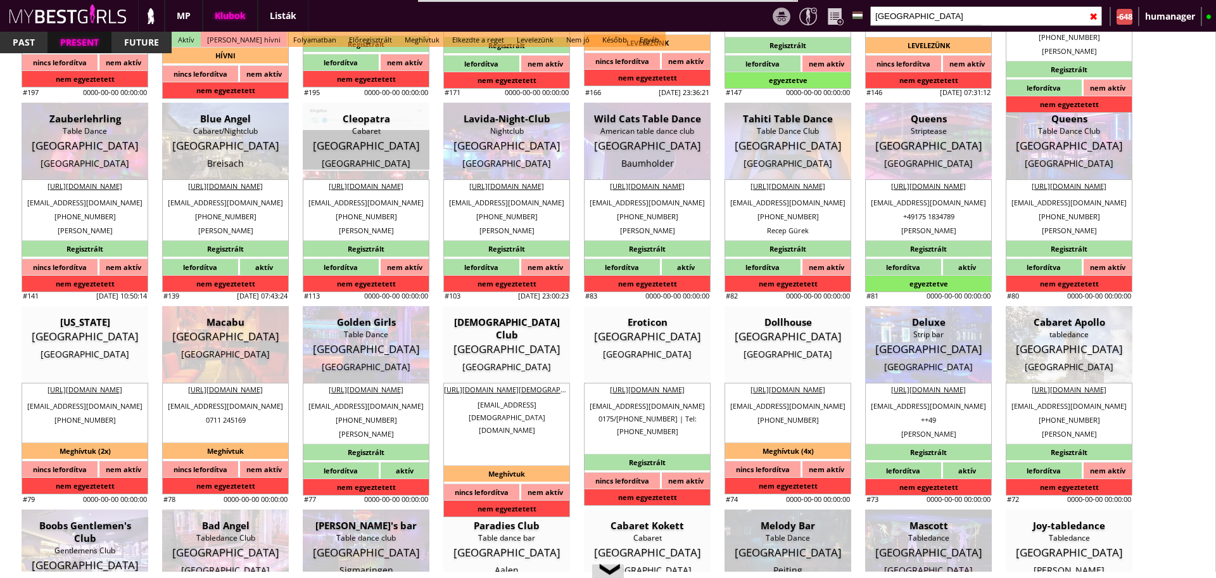
checkbox input "true"
type input "100%"
checkbox input "true"
type input "50%"
checkbox input "true"
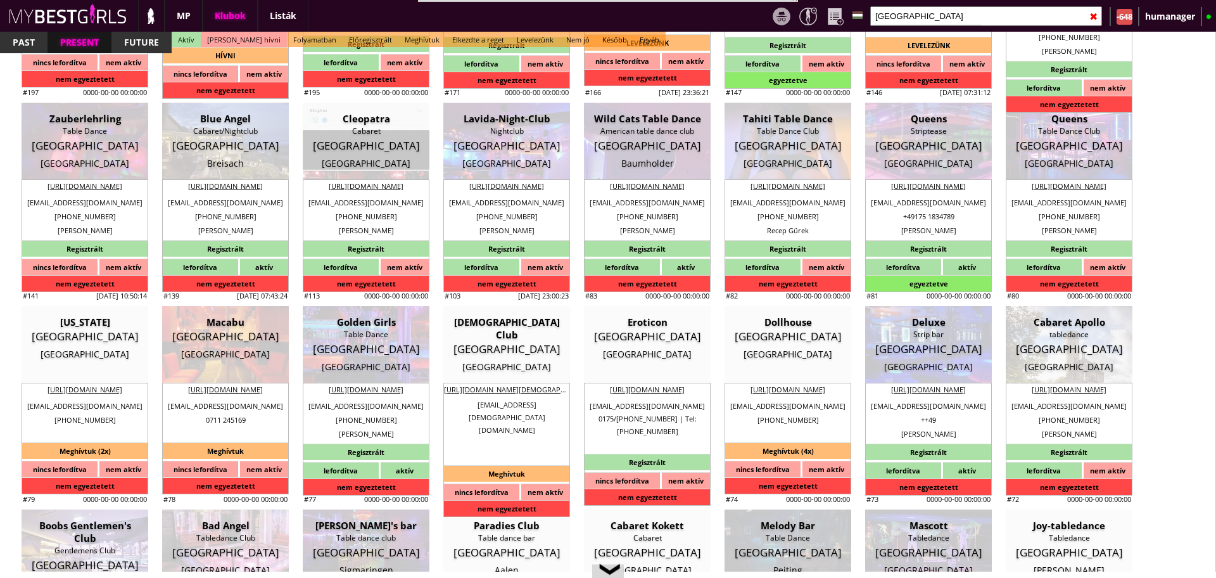
type input "30"
type input "15"
checkbox input "false"
select select "[EMAIL_ADDRESS][DOMAIN_NAME]"
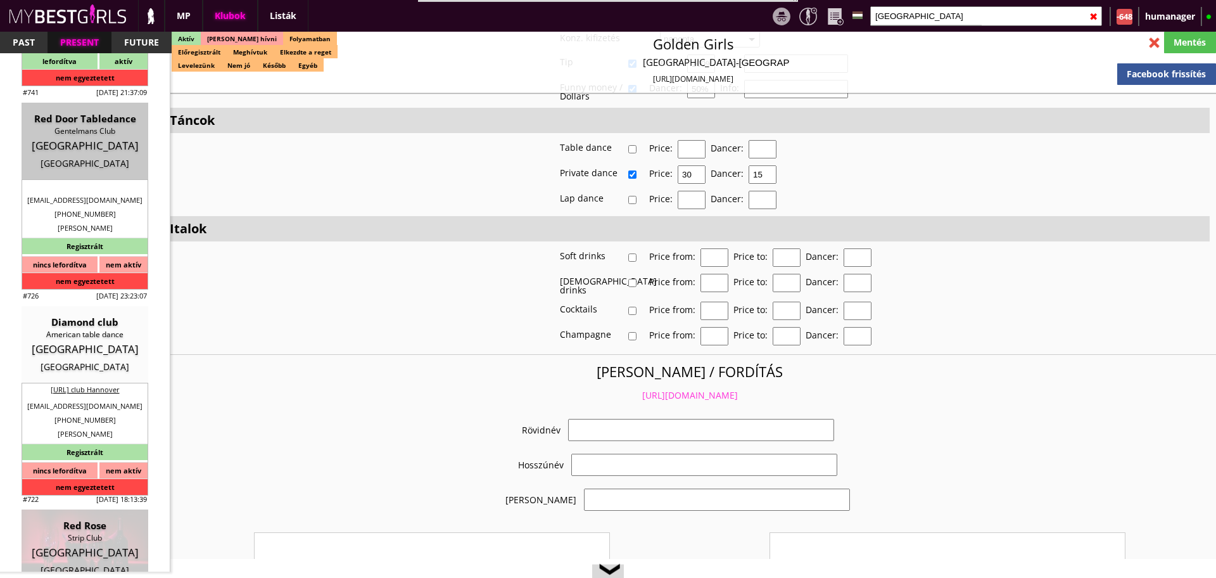
checkbox input "true"
type input "Németország kedvelt klubjában táncos munka"
type input "Felkapott német table dance klub - 50 EUR FIX/nap"
type textarea "Country: Germany Club type: Table dance Work type: Stage dance, consummation, p…"
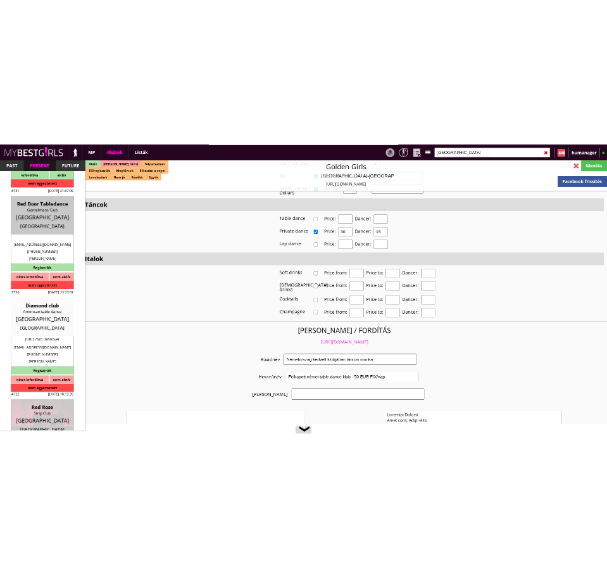
scroll to position [2305, 0]
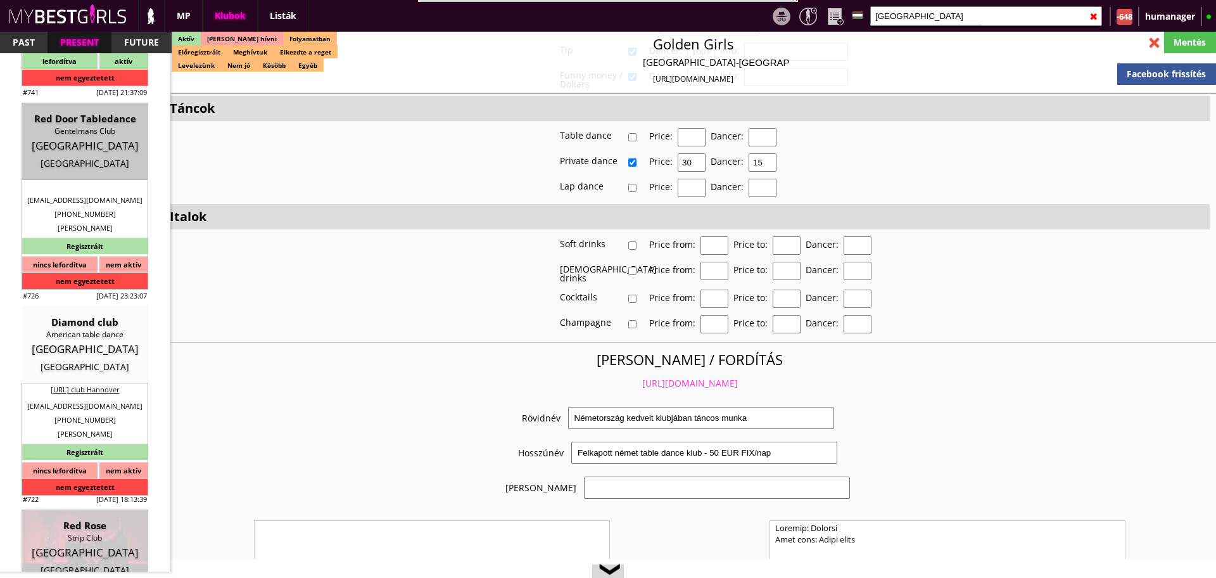
click at [656, 380] on link "https://mybestgirls.com/nemetorszag-kedvelt-klubjaban-tancos-munka" at bounding box center [690, 383] width 96 height 12
click at [913, 11] on input "germany" at bounding box center [986, 16] width 232 height 20
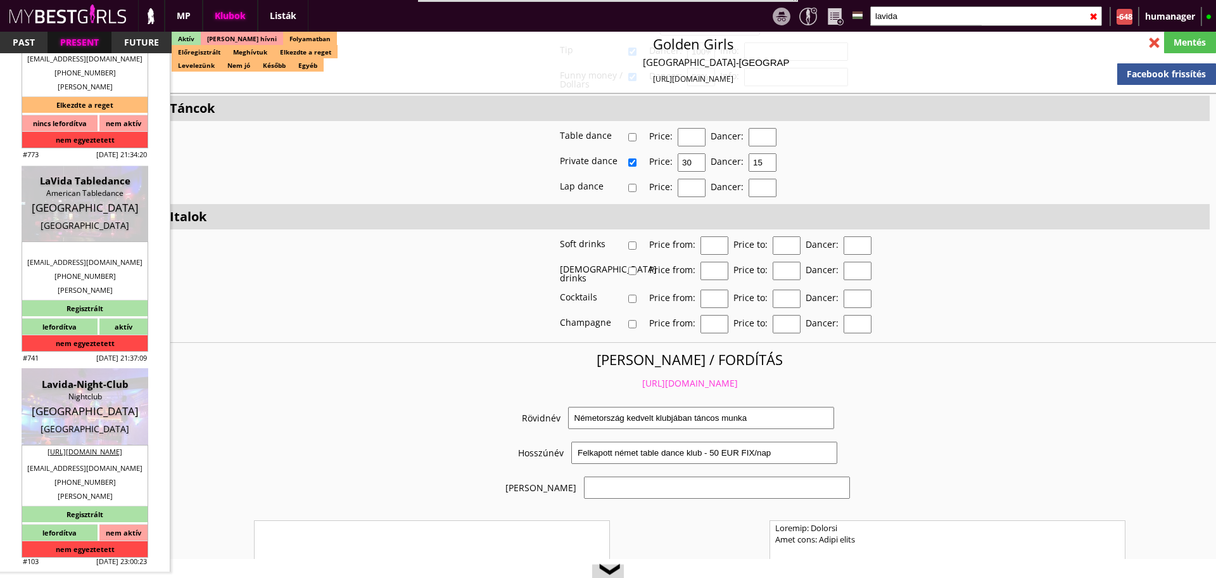
scroll to position [0, 0]
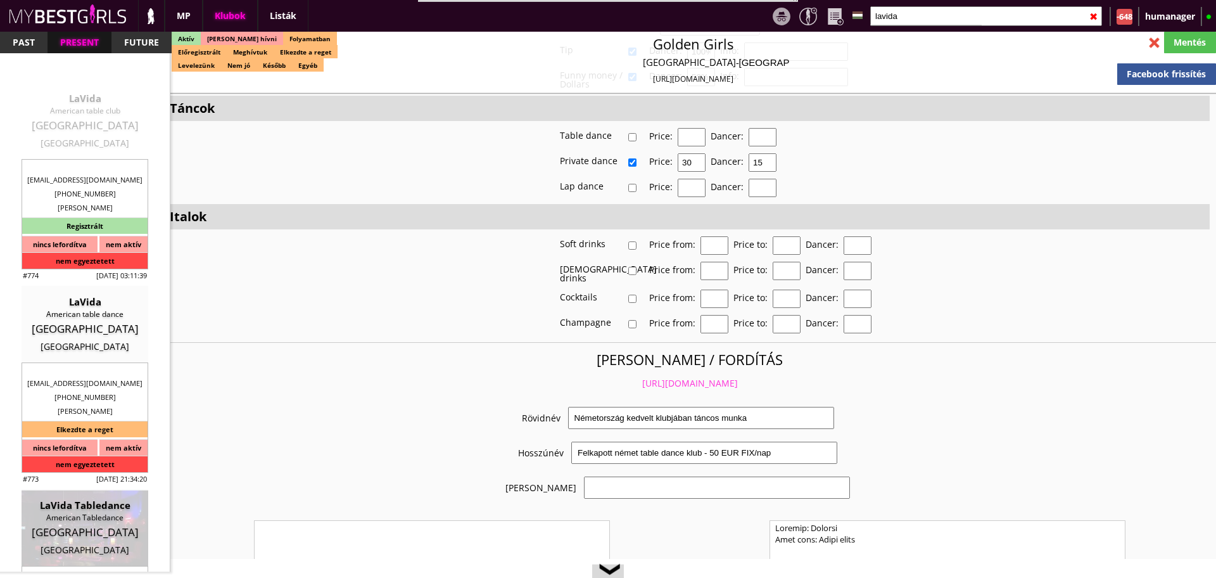
type input "lavida"
click at [77, 122] on div "[GEOGRAPHIC_DATA]" at bounding box center [85, 125] width 108 height 13
type input "[GEOGRAPHIC_DATA]"
checkbox input "false"
type input "15.00"
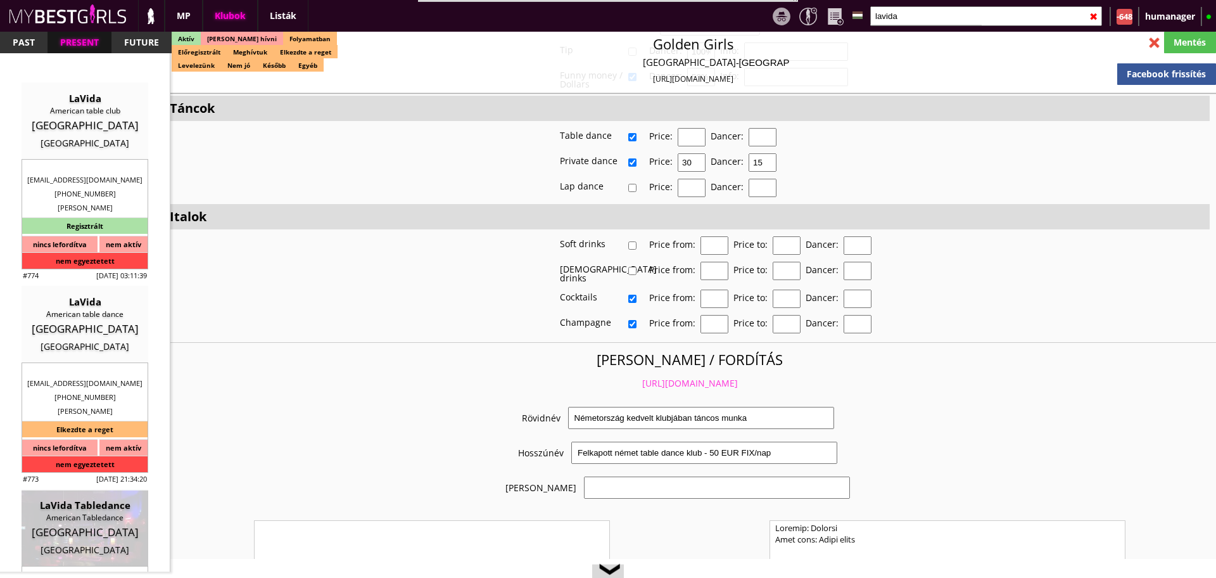
type input "EUR"
type input "LaVida"
type input "American table club"
type input "34117"
type input "Werner-Hilpert-Straße 19"
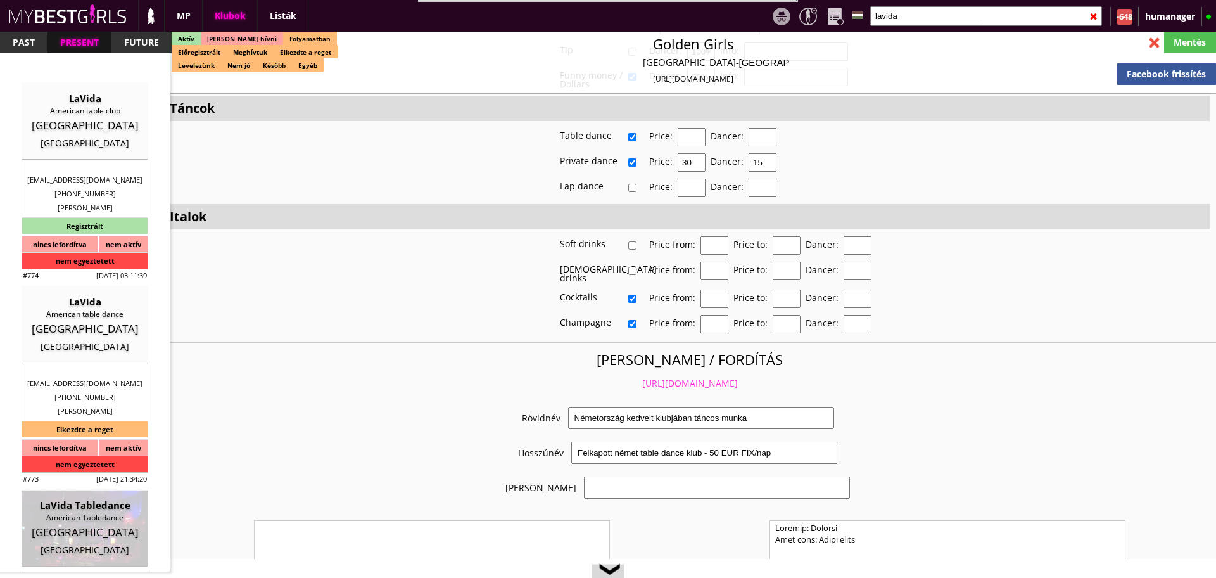
type input "01556"
type input "528579"
type input "[EMAIL_ADDRESS][DOMAIN_NAME]"
type textarea "Victoriya Lazarewski 34117 Kassel Werner-Hilpert-Straße 19"
type input "Victoriya Lazarewski"
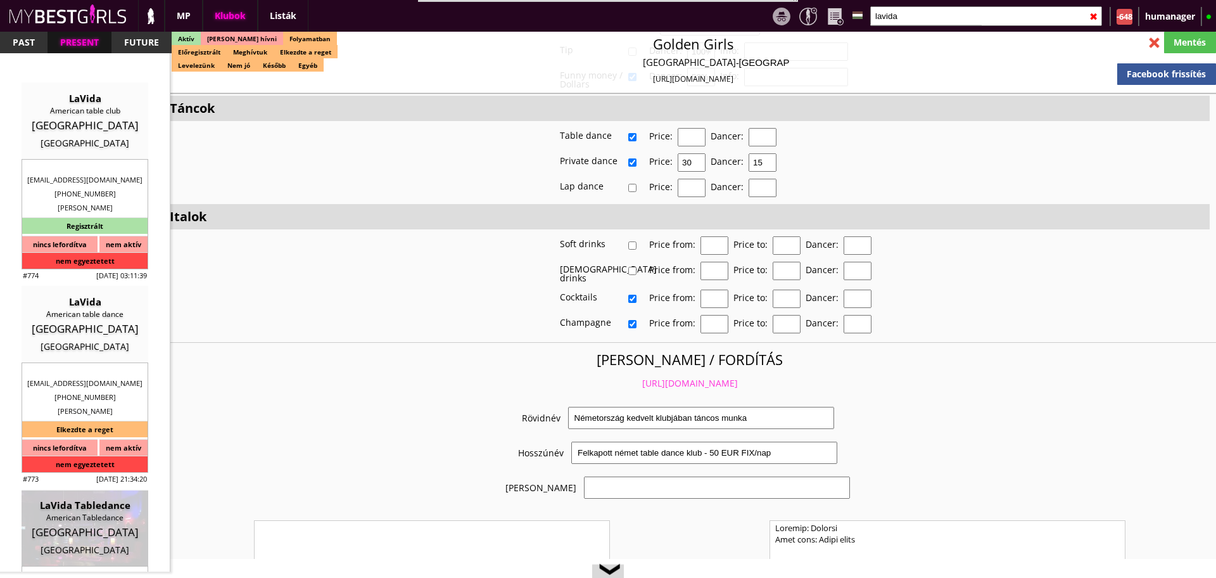
type input "34117"
type input "[GEOGRAPHIC_DATA]"
type input "Werner-Hilpert-Straße 19"
type input "Marina"
type input "Noorzi"
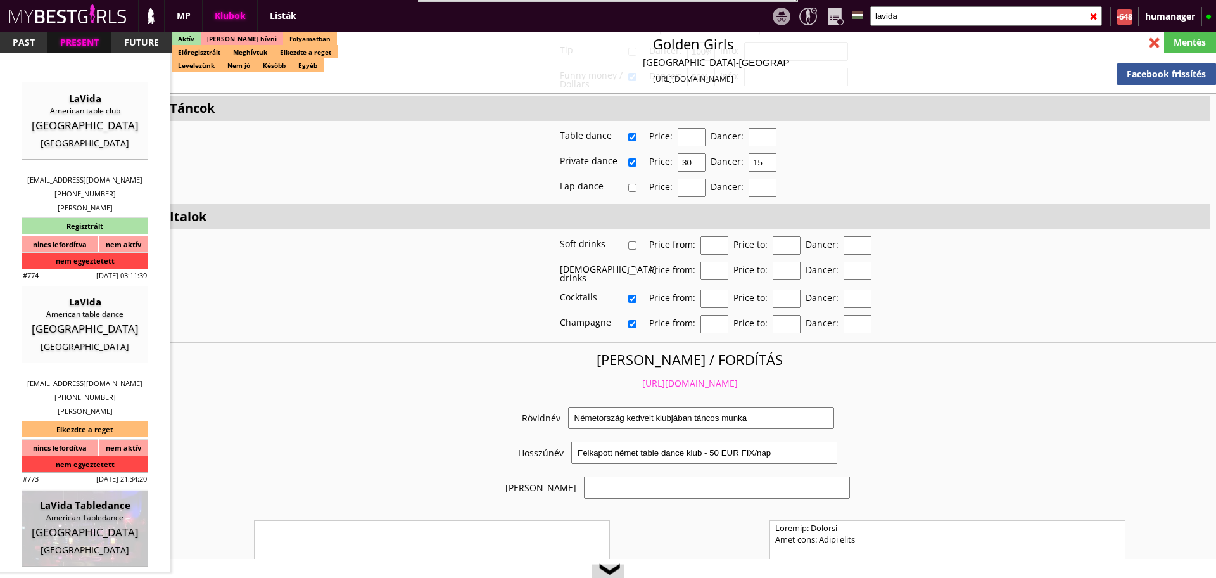
type input "49"
type input "15560 528579"
type input "[EMAIL_ADDRESS][DOMAIN_NAME]"
type input "Marina"
type input "Noorzi"
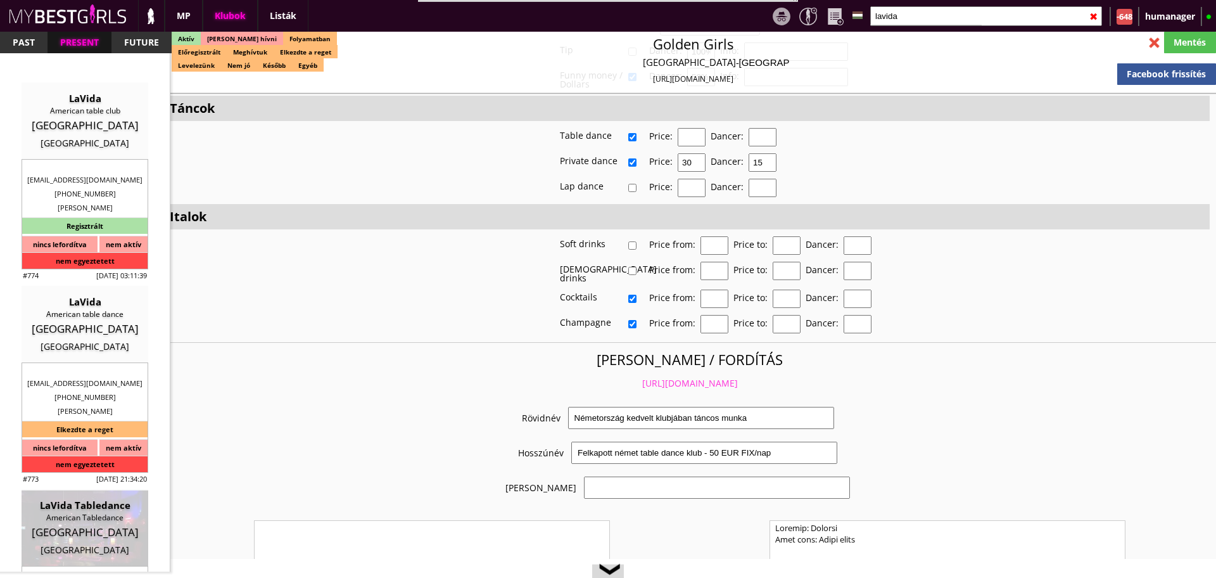
type input "49"
type input "15560 528579"
type input "marina.noorzi@web.de"
type input "8"
type input "10"
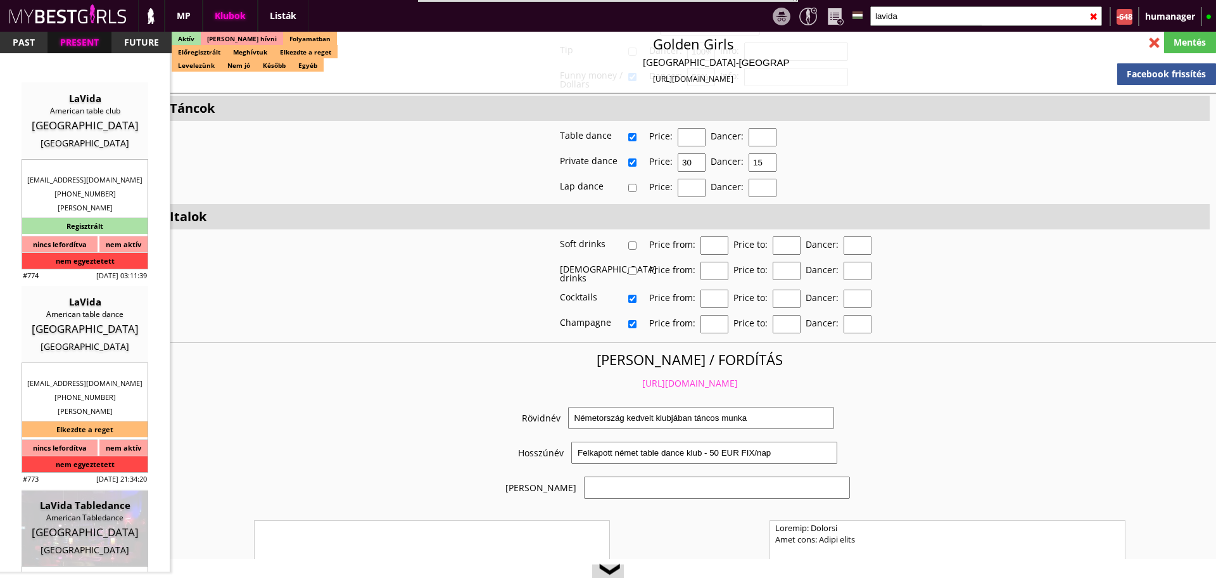
type input "1"
type input "2"
select select "apartmant"
type input "0.00"
type input "3"
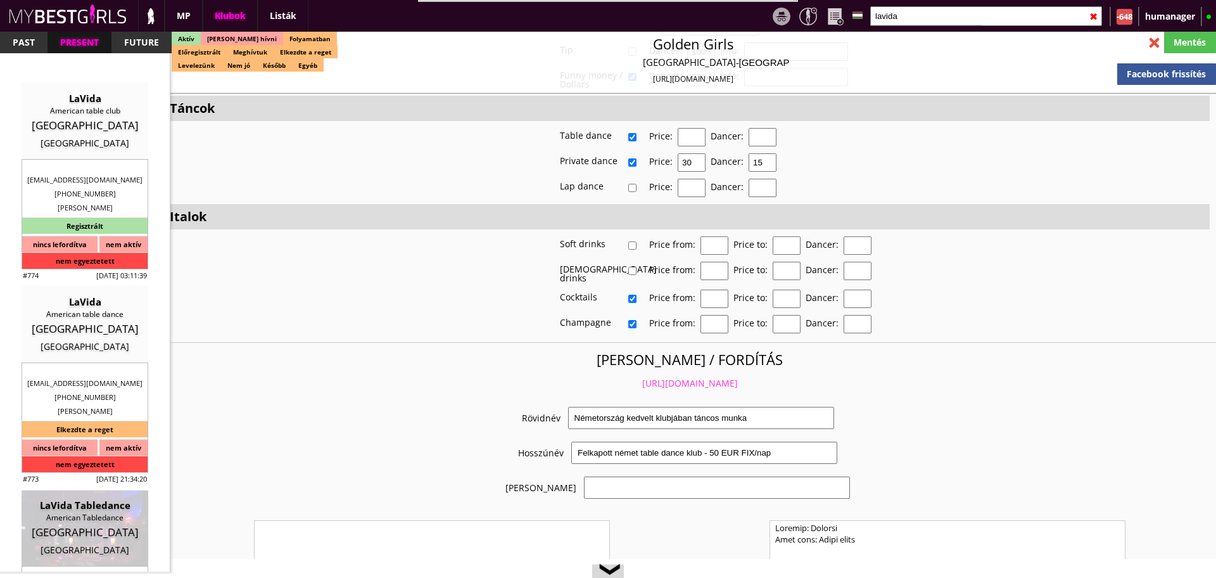
checkbox input "true"
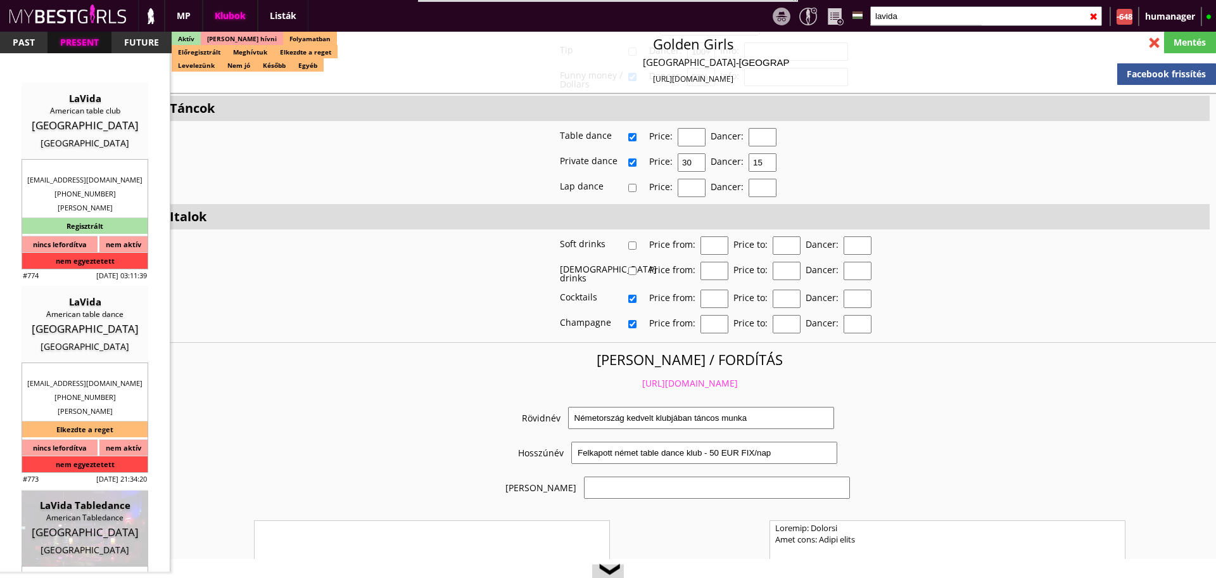
checkbox input "true"
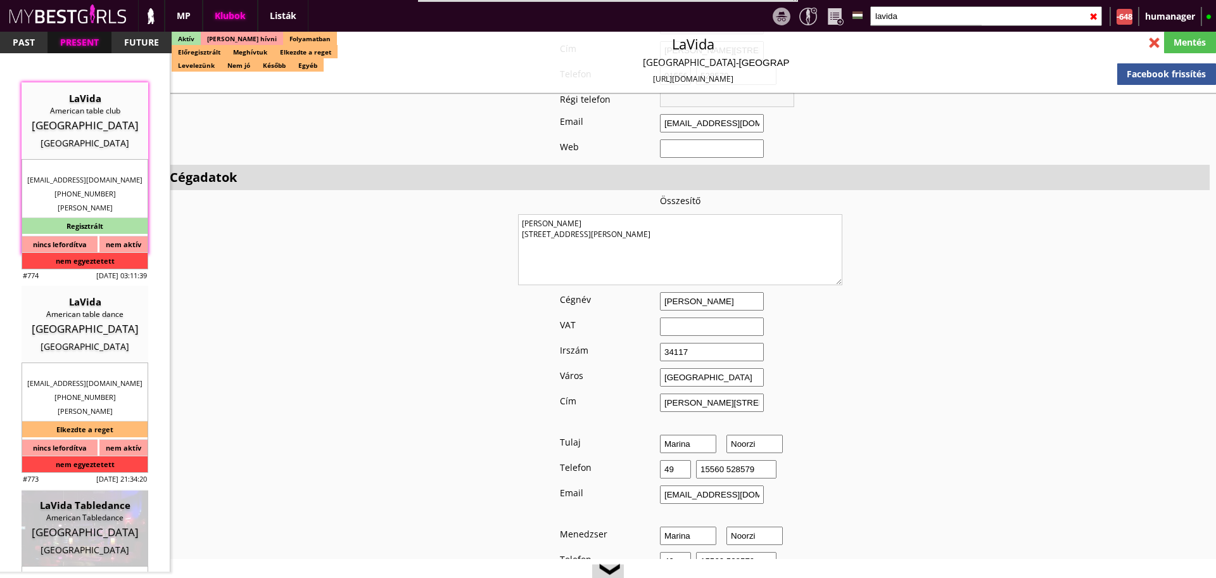
scroll to position [771, 0]
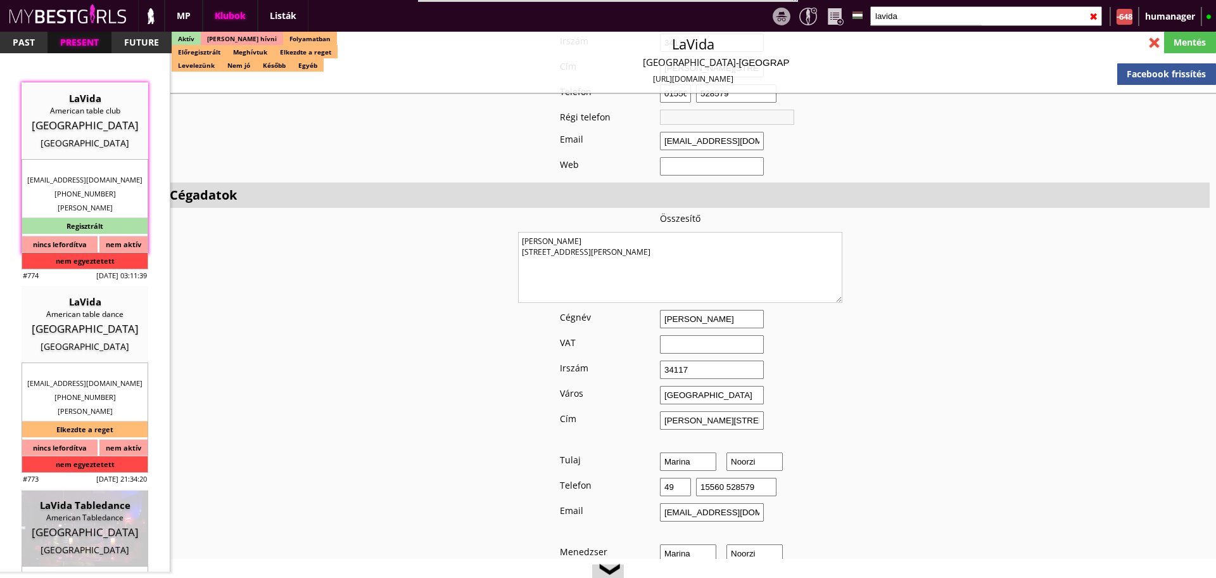
click at [704, 310] on input "Victoriya Lazarewski" at bounding box center [712, 319] width 104 height 18
click at [675, 312] on input at bounding box center [712, 319] width 104 height 18
click at [698, 335] on input at bounding box center [712, 344] width 104 height 18
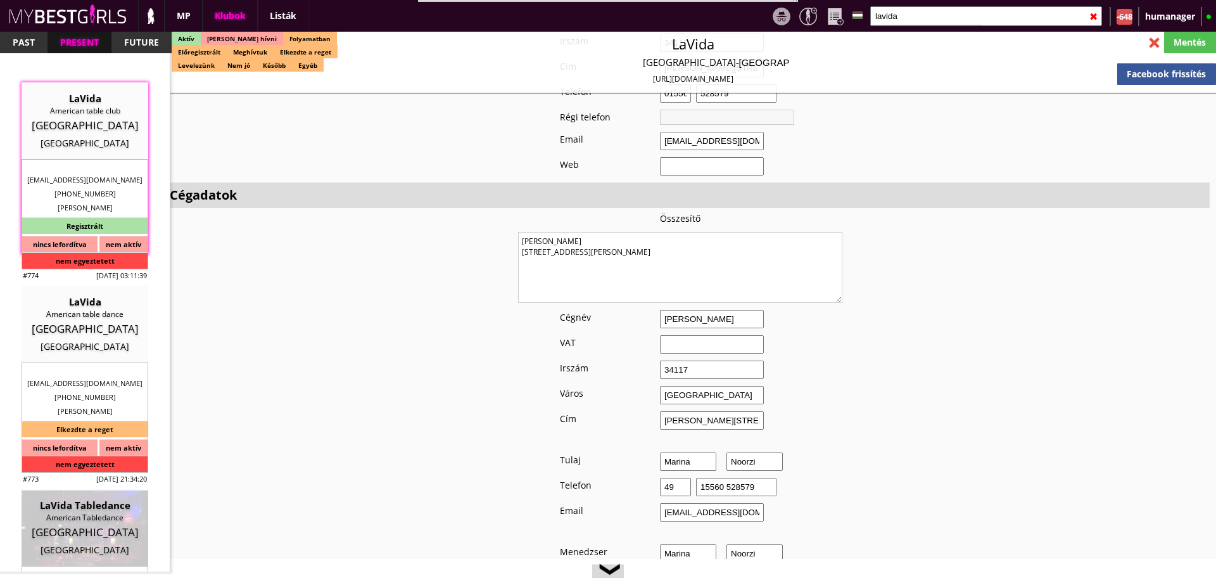
click at [558, 232] on textarea "Victoriya Lazarewski 34117 Kassel Werner-Hilpert-Straße 19" at bounding box center [680, 267] width 324 height 71
click at [711, 360] on input "34117" at bounding box center [712, 369] width 104 height 18
click at [701, 386] on input "[GEOGRAPHIC_DATA]" at bounding box center [712, 395] width 104 height 18
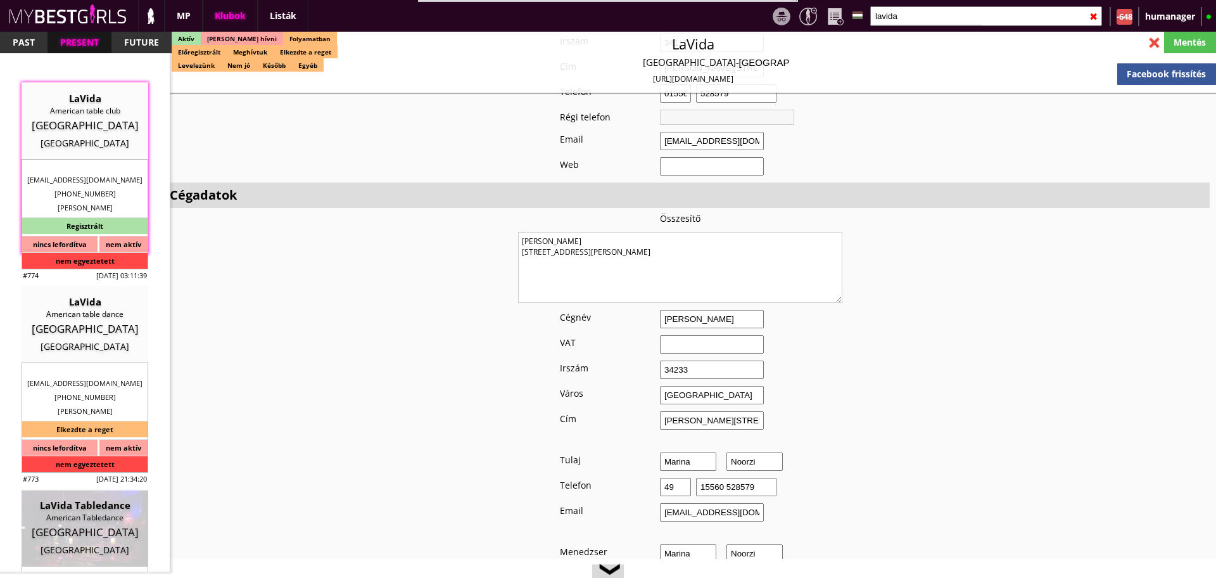
click at [701, 386] on input "[GEOGRAPHIC_DATA]" at bounding box center [712, 395] width 104 height 18
click at [705, 411] on input "Werner-Hilpert-Straße 19" at bounding box center [712, 420] width 104 height 18
click at [705, 411] on input at bounding box center [712, 420] width 104 height 18
click at [1177, 46] on div "Mentés" at bounding box center [1190, 43] width 52 height 22
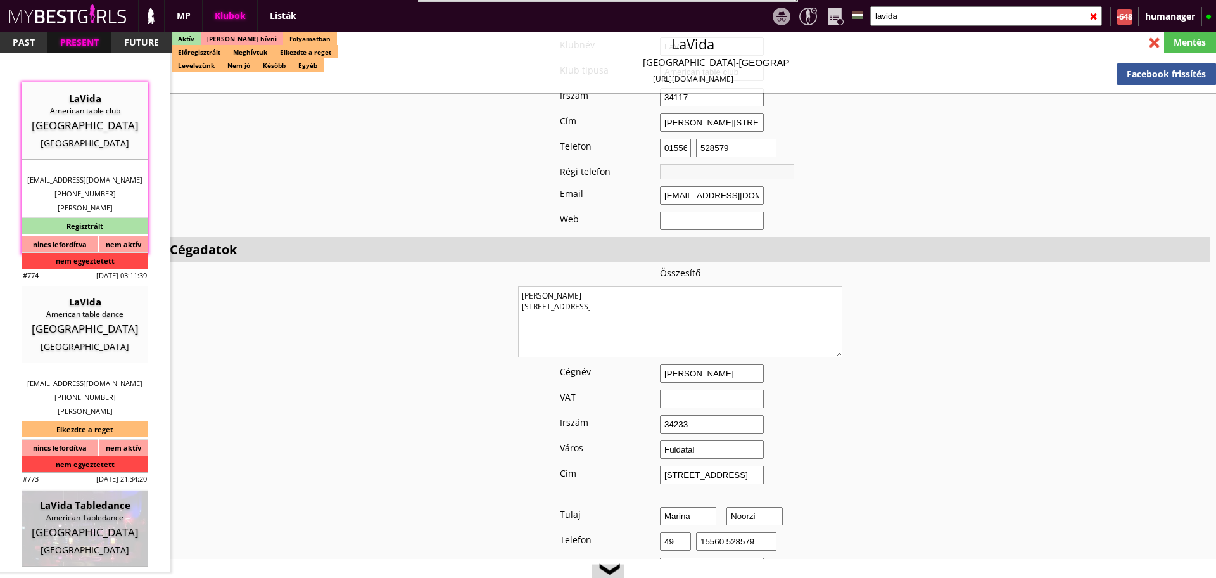
scroll to position [694, 0]
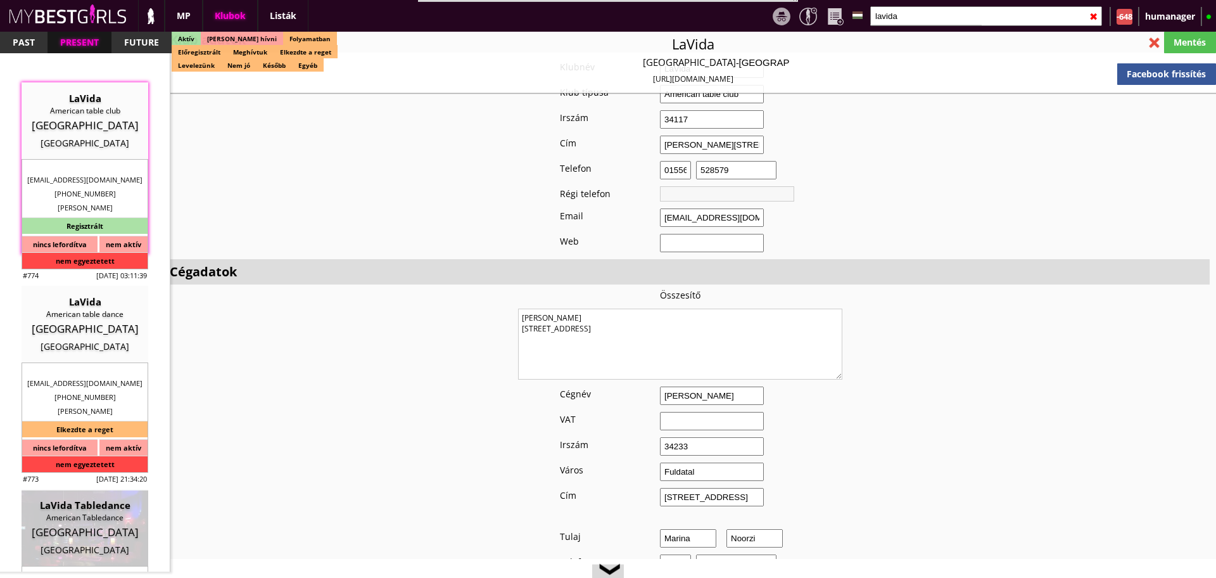
drag, startPoint x: 629, startPoint y: 317, endPoint x: 444, endPoint y: 295, distance: 186.2
click at [1180, 38] on div "Mentés" at bounding box center [1190, 43] width 52 height 22
click at [960, 20] on input "lavida" at bounding box center [986, 16] width 232 height 20
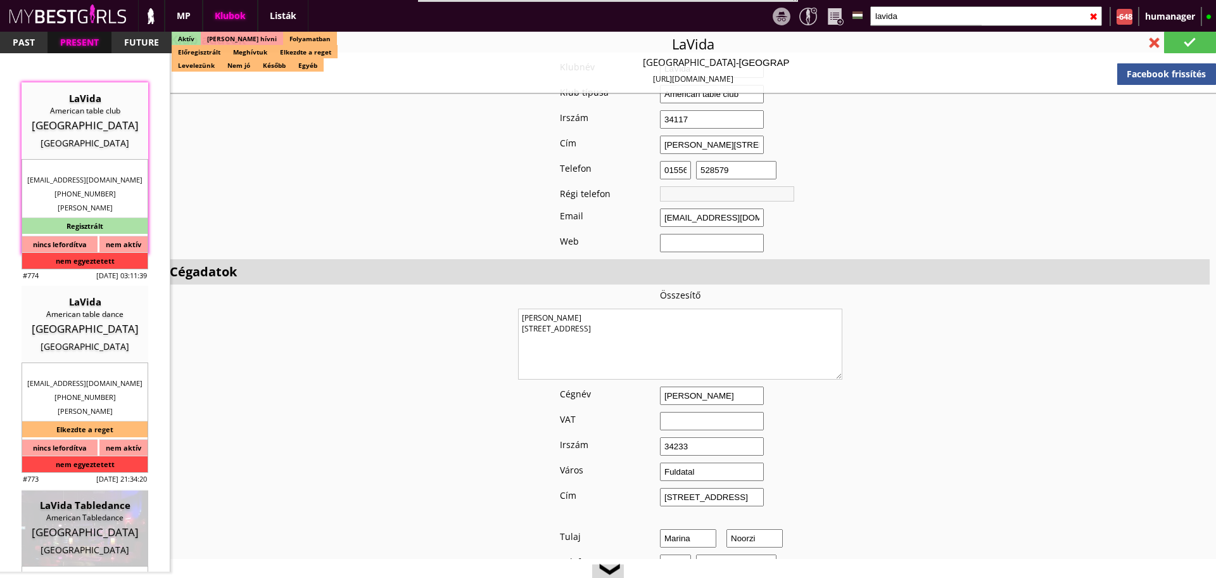
click at [960, 20] on input "lavida" at bounding box center [986, 16] width 232 height 20
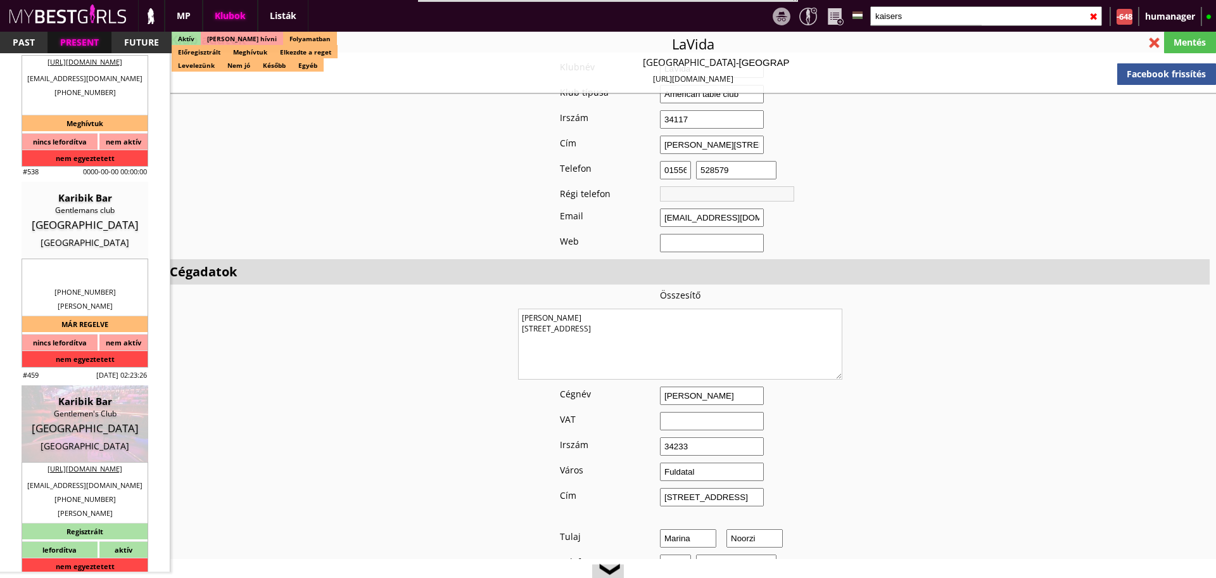
scroll to position [324, 0]
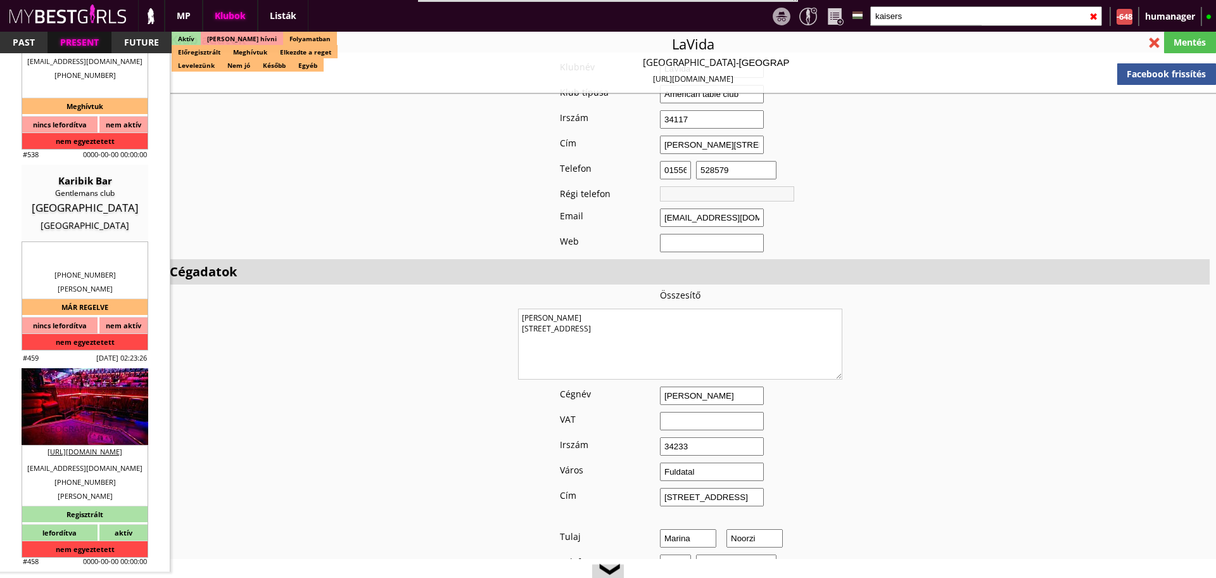
click at [69, 414] on div "[GEOGRAPHIC_DATA]" at bounding box center [85, 411] width 108 height 13
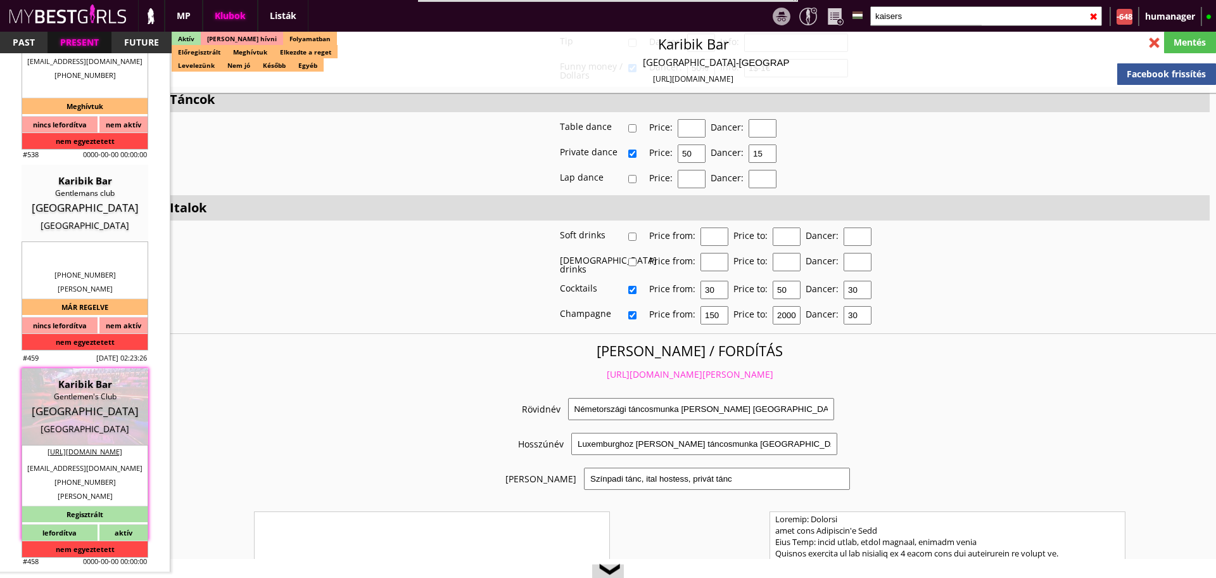
scroll to position [2337, 0]
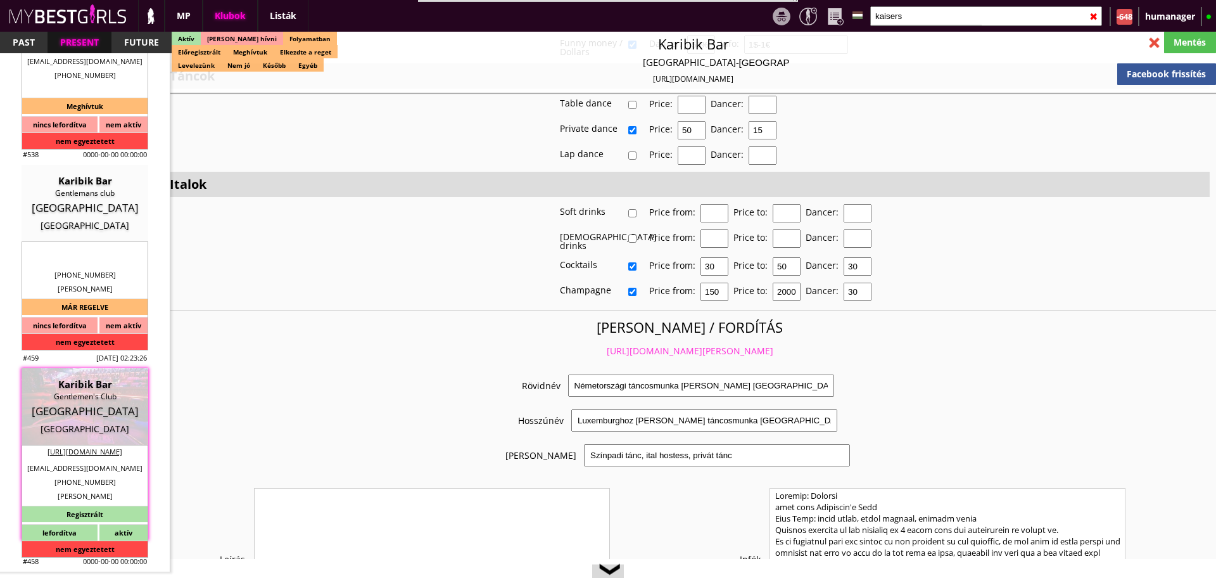
click at [607, 345] on link "https://mybestgirls.com/nemetorszagi-tancosmunka-kozel-luxemburghoz" at bounding box center [690, 351] width 167 height 12
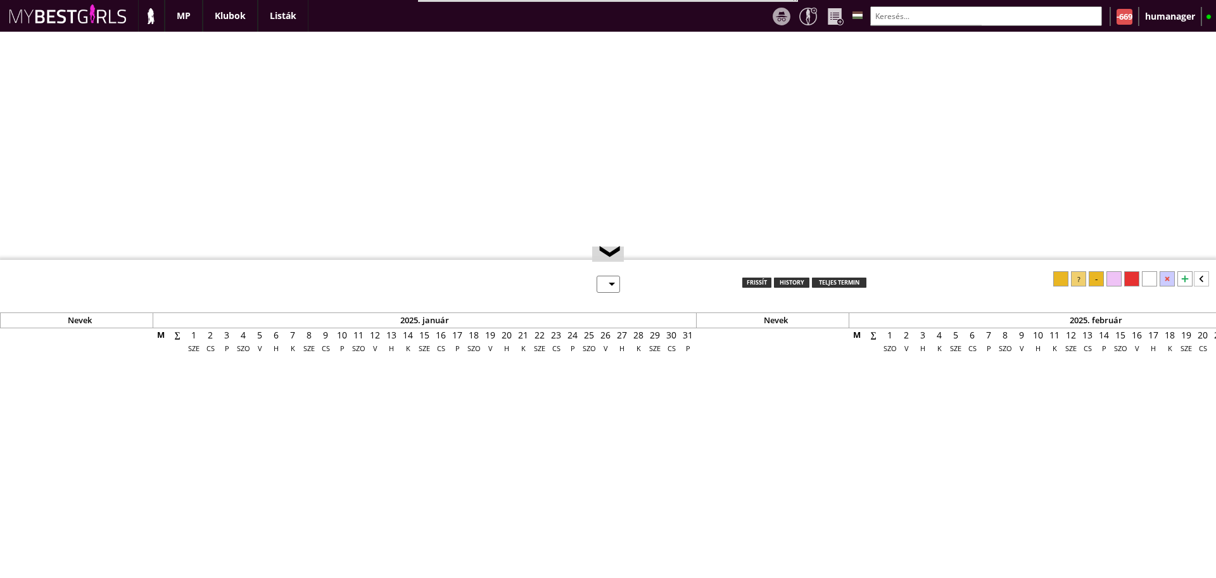
select select "0"
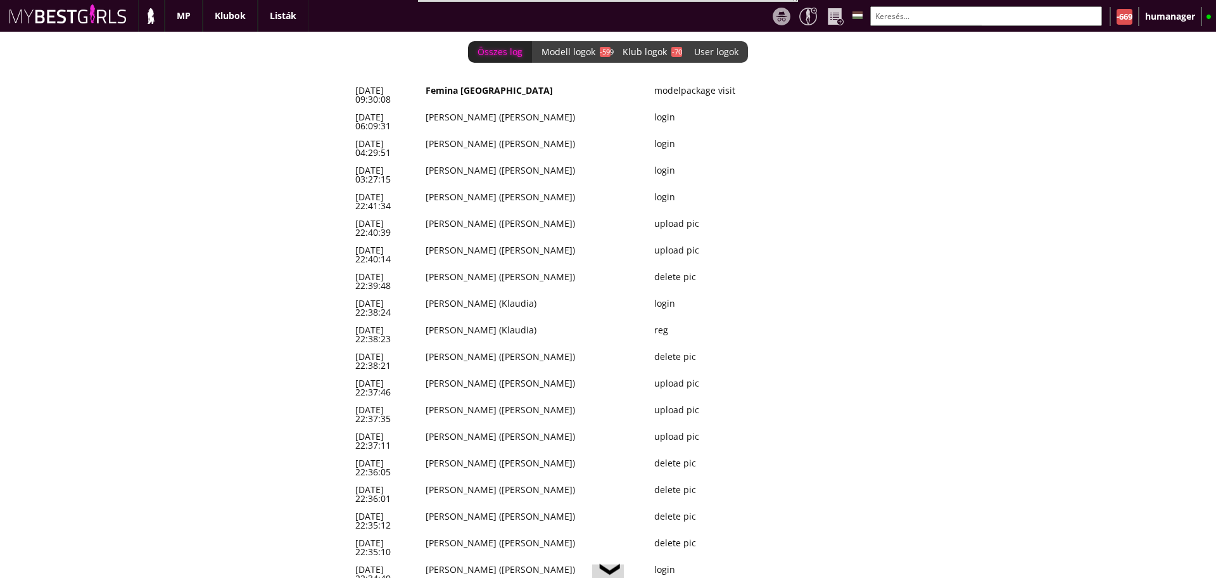
scroll to position [0, 5287]
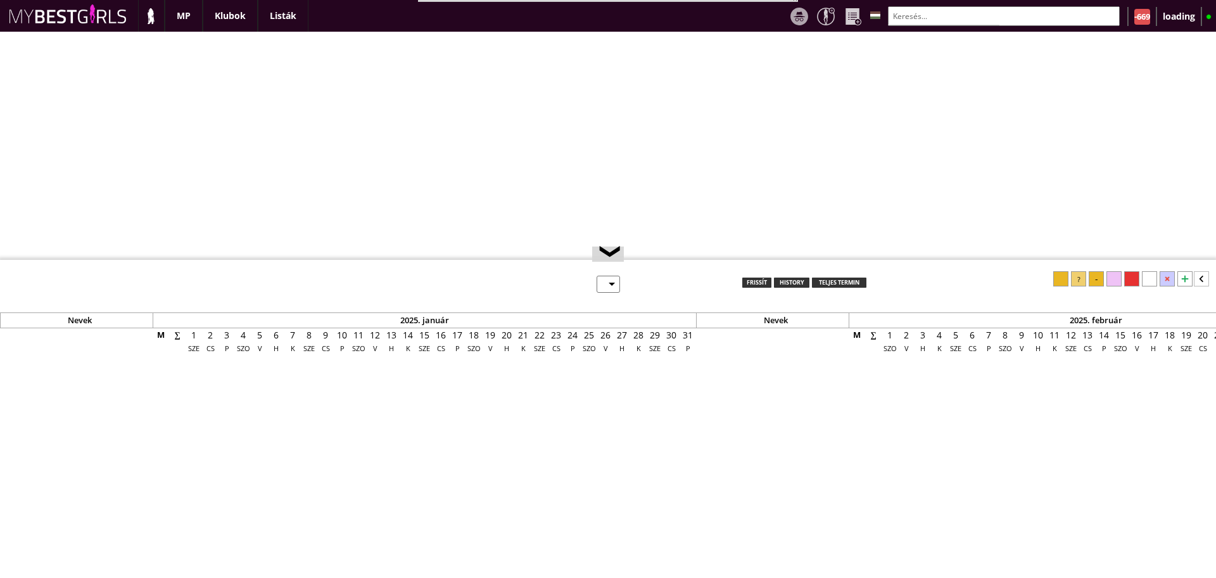
scroll to position [79, 0]
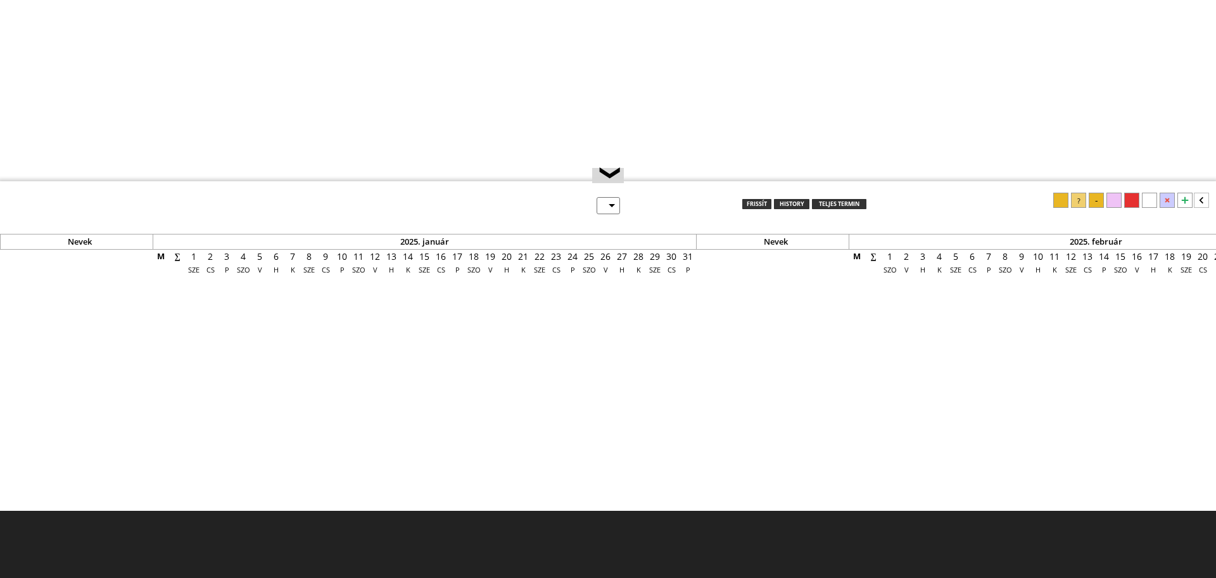
select select "0"
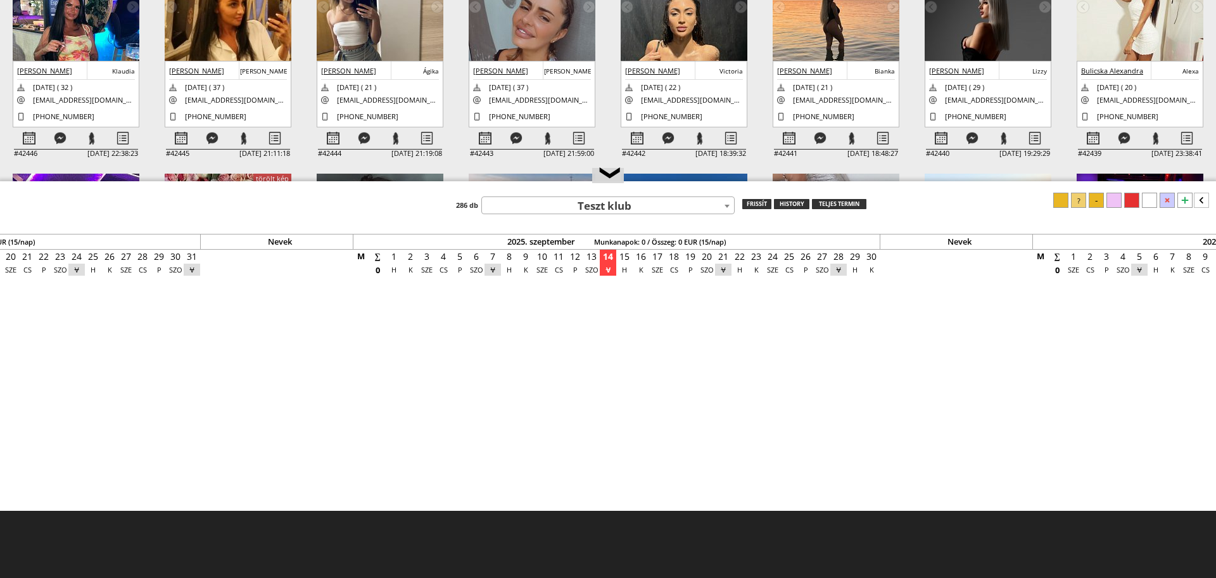
scroll to position [0, 0]
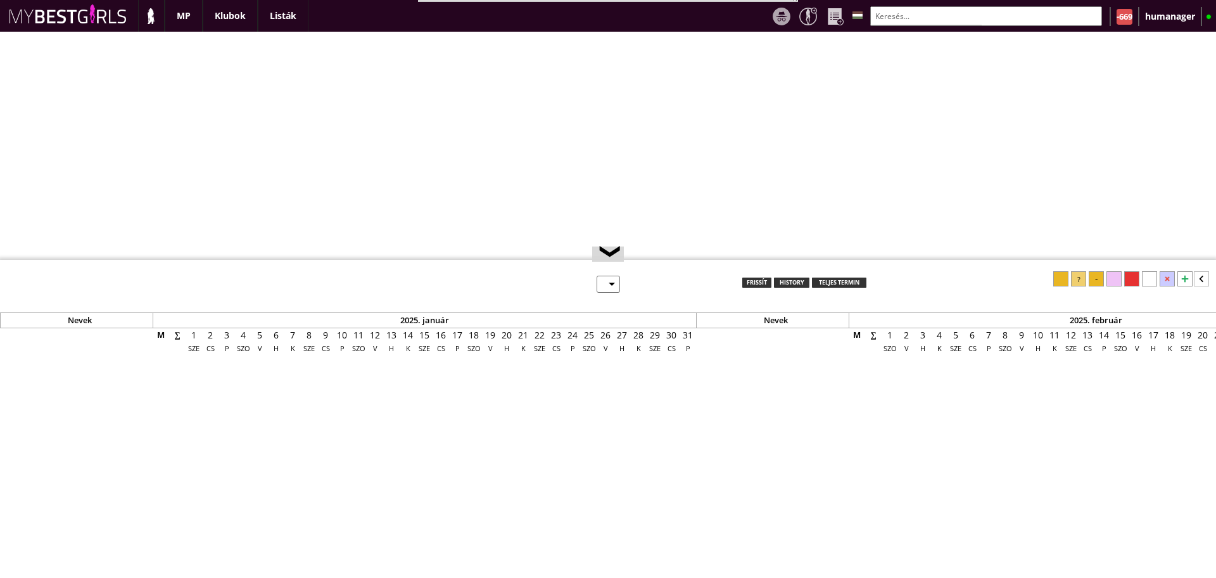
click at [151, 11] on img at bounding box center [151, 16] width 16 height 16
select select "0"
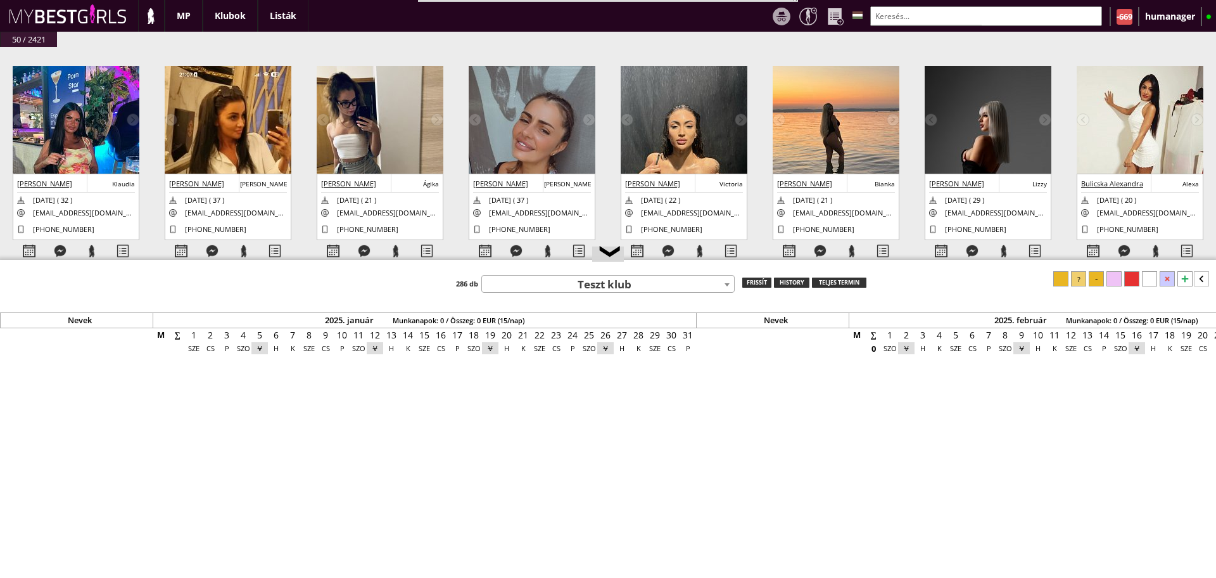
scroll to position [0, 5287]
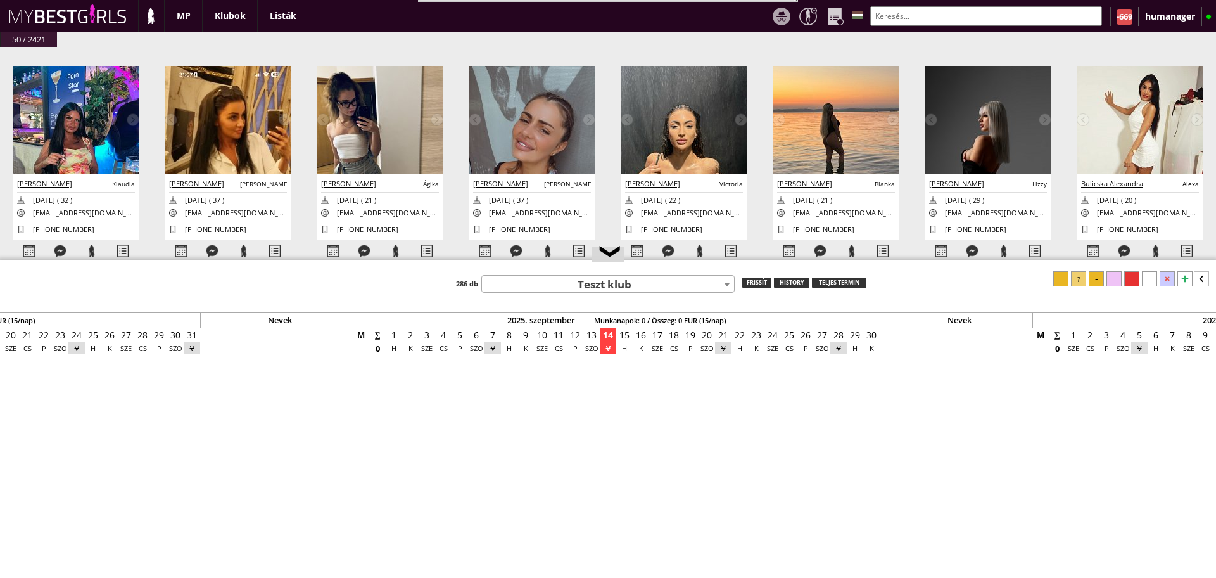
click at [127, 99] on img at bounding box center [76, 150] width 127 height 169
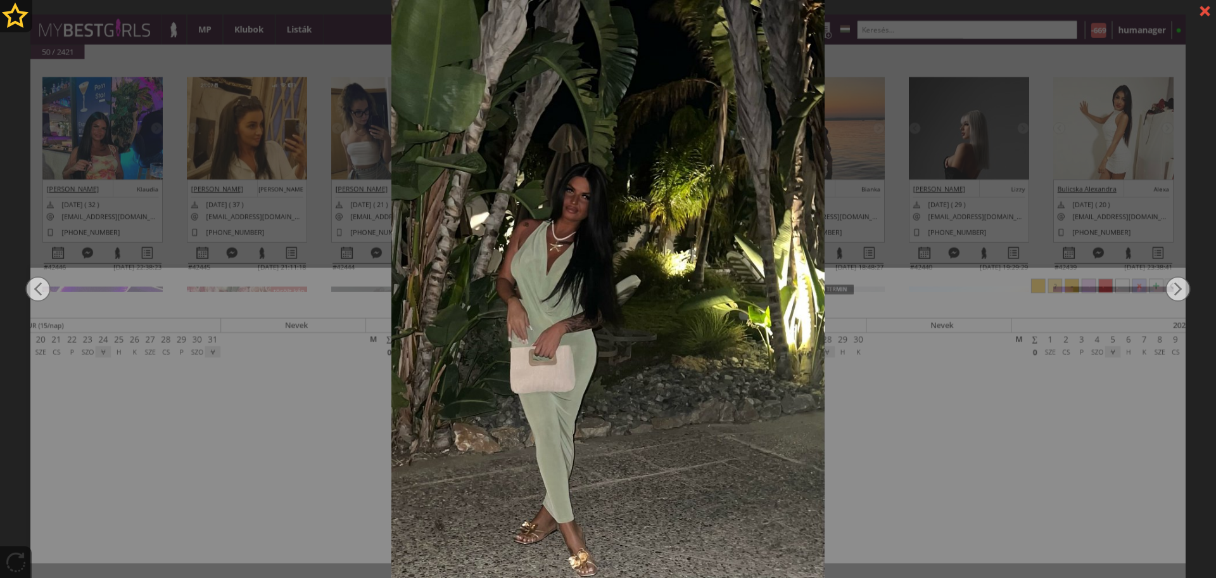
click at [312, 128] on div at bounding box center [608, 289] width 1216 height 578
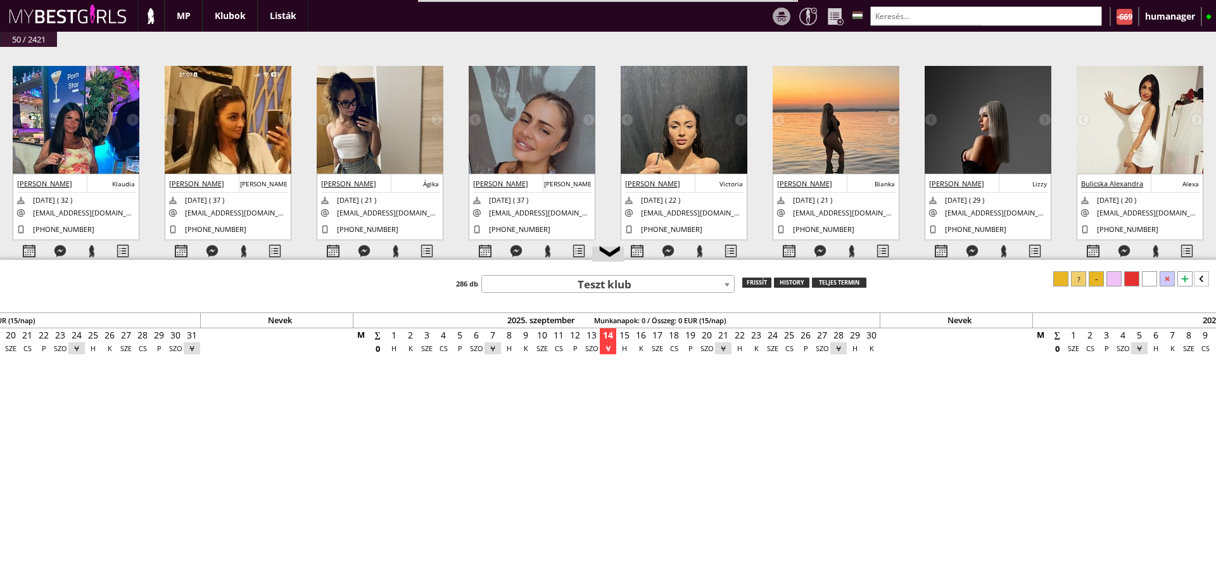
click at [895, 14] on input "text" at bounding box center [986, 16] width 232 height 20
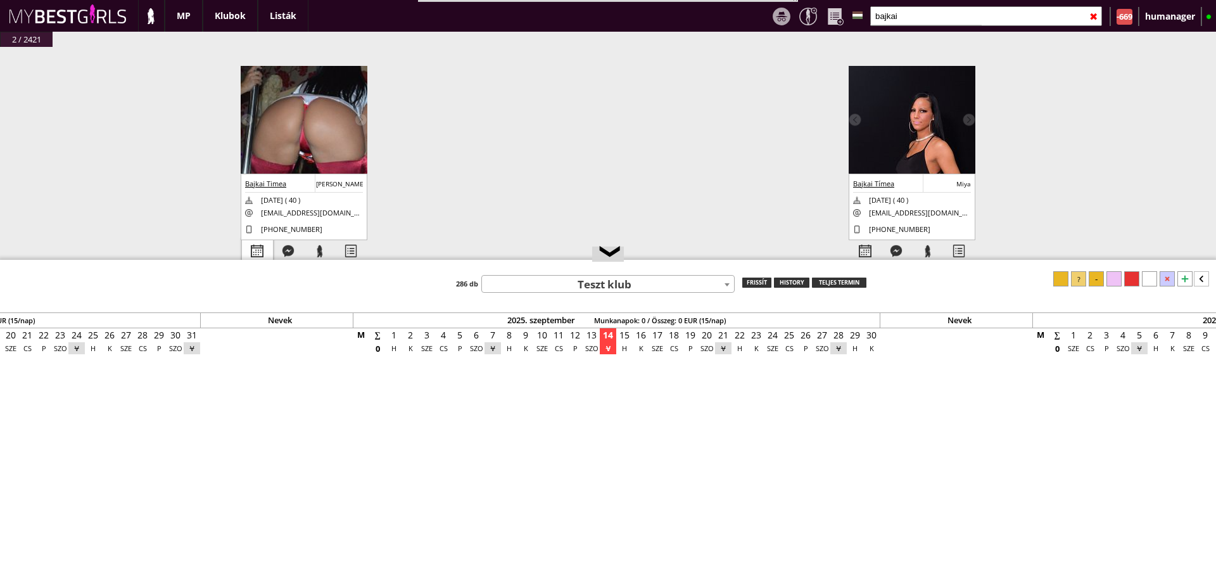
type input "bajkai"
click at [246, 251] on div at bounding box center [257, 251] width 31 height 22
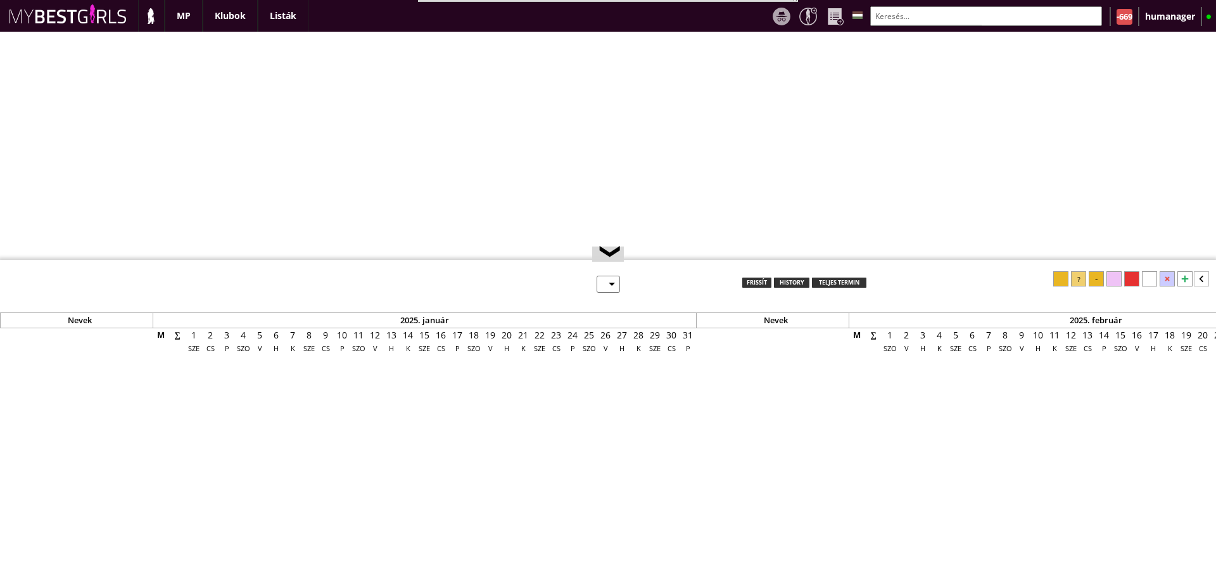
select select "0"
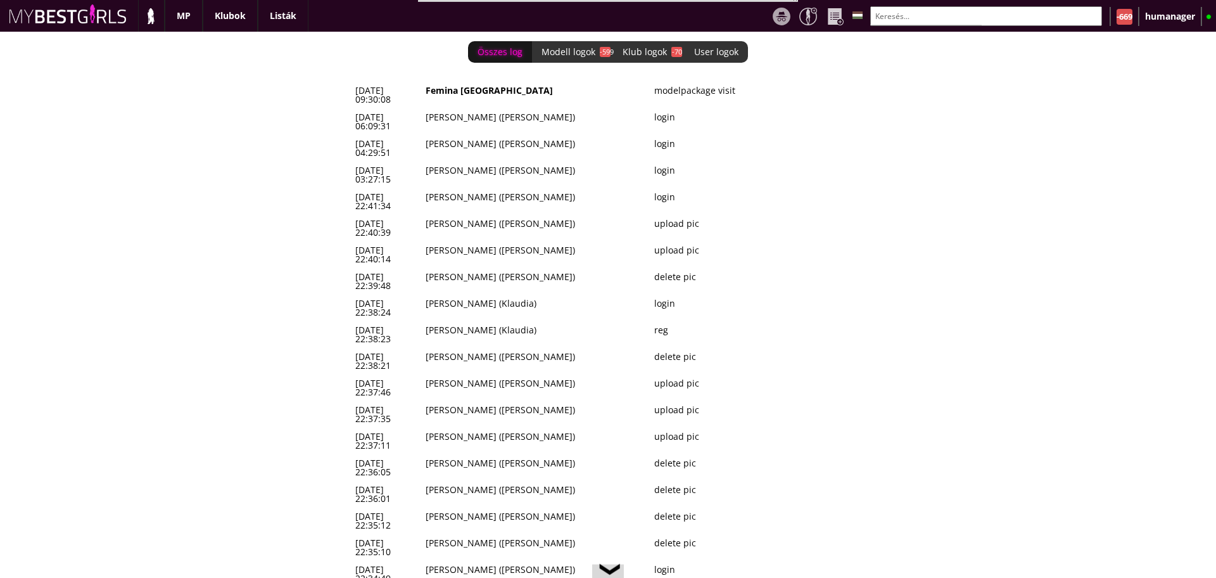
scroll to position [0, 5287]
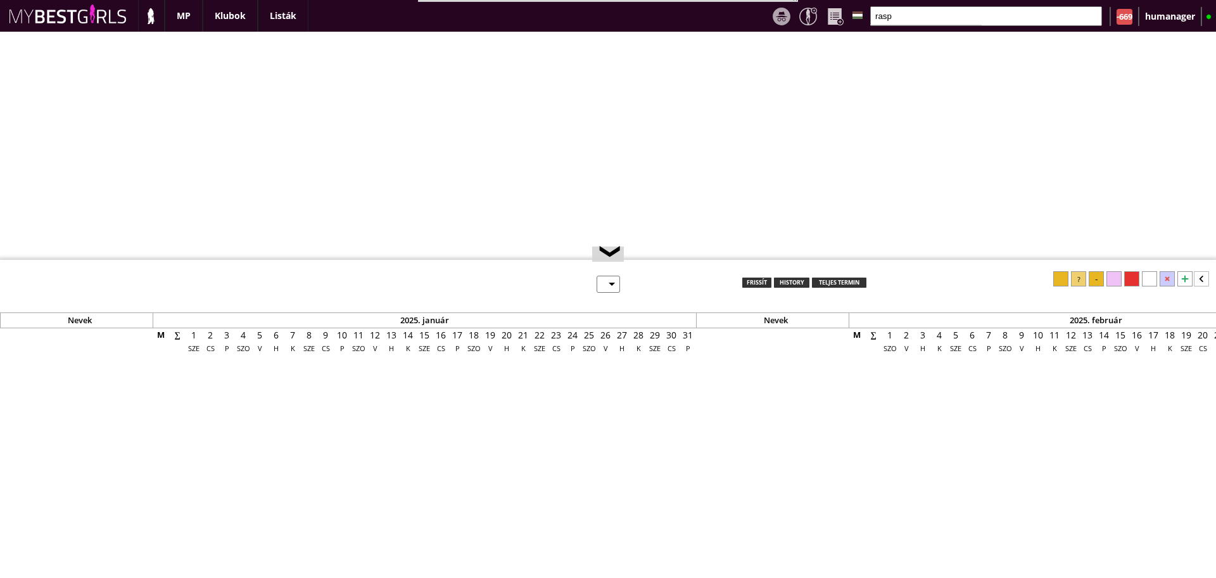
select select "reg"
select select "months"
select select "weeks"
select select "0"
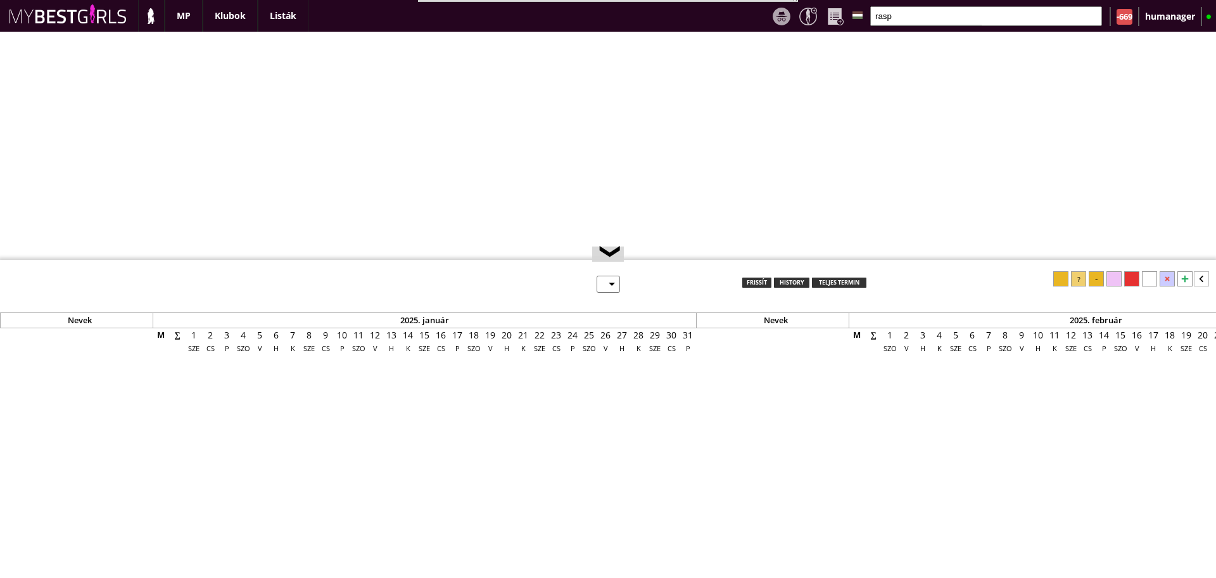
select select "weekly"
select select "0"
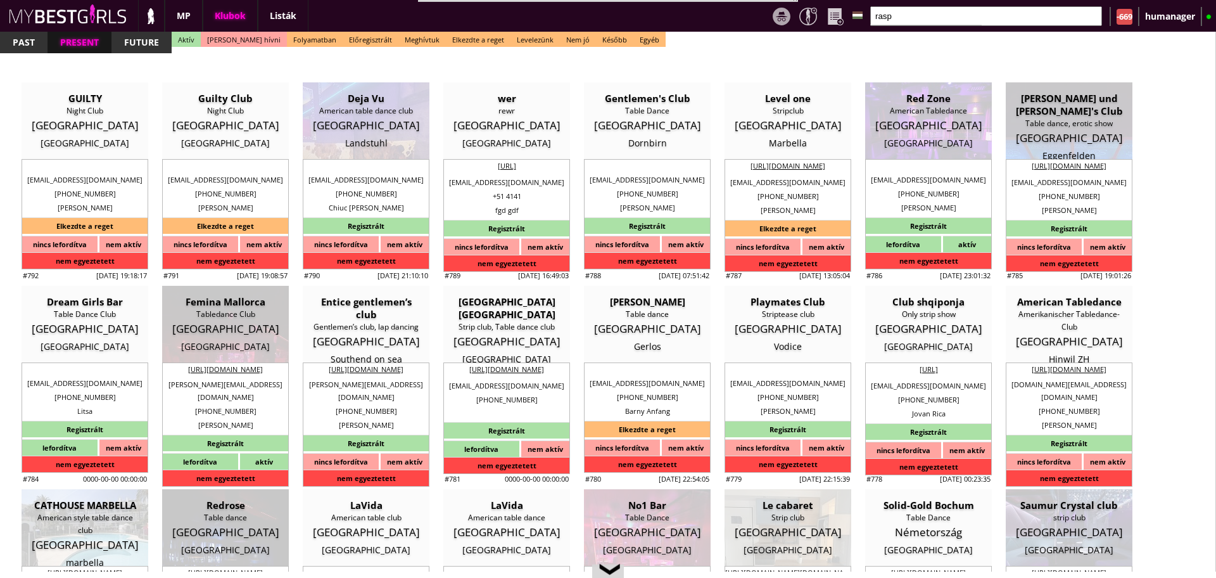
scroll to position [0, 5287]
